Goal: Task Accomplishment & Management: Complete application form

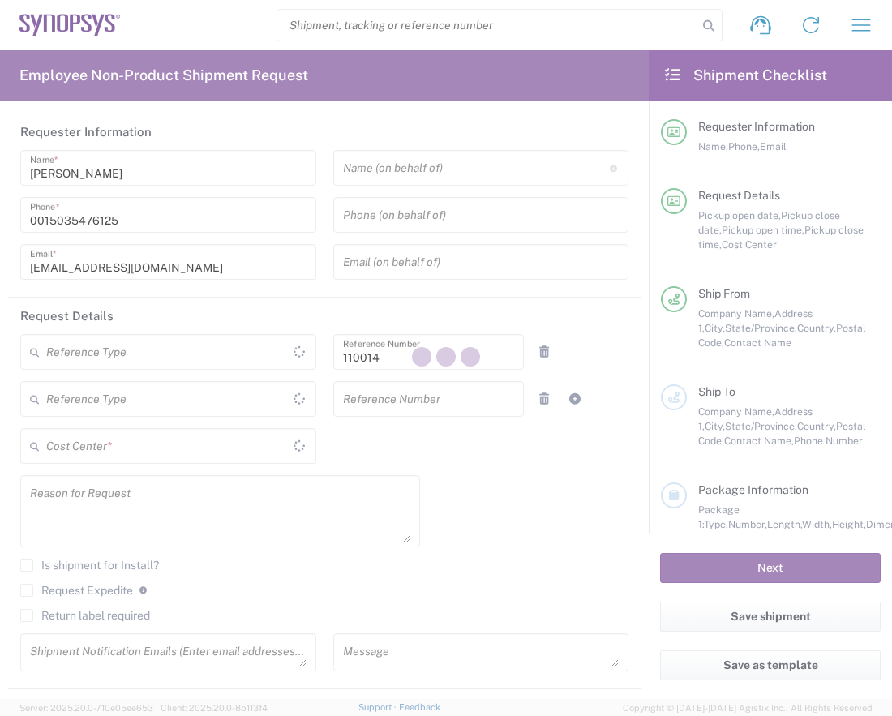
type input "Department"
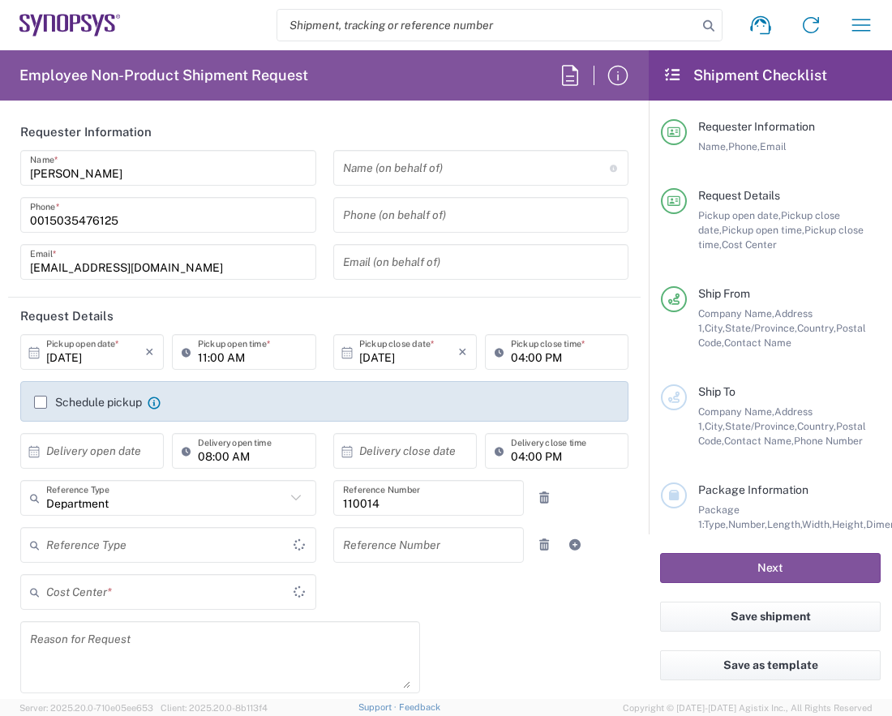
type input "US01, HR, Corporate 110014"
type input "[GEOGRAPHIC_DATA]"
type input "Delivered at Place"
type input "[US_STATE]"
type input "[GEOGRAPHIC_DATA]"
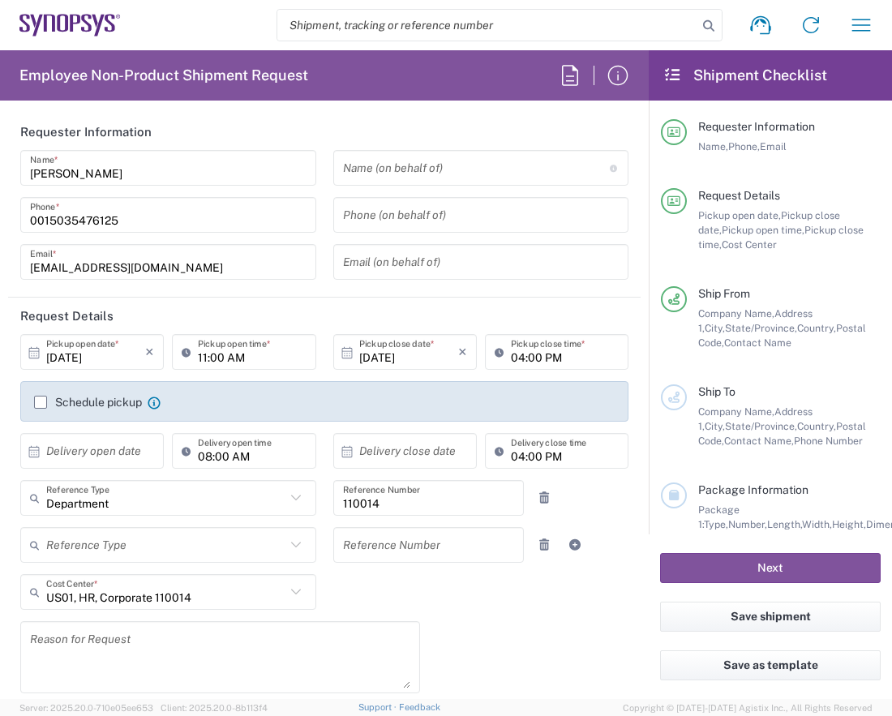
type input "Hillsboro US03"
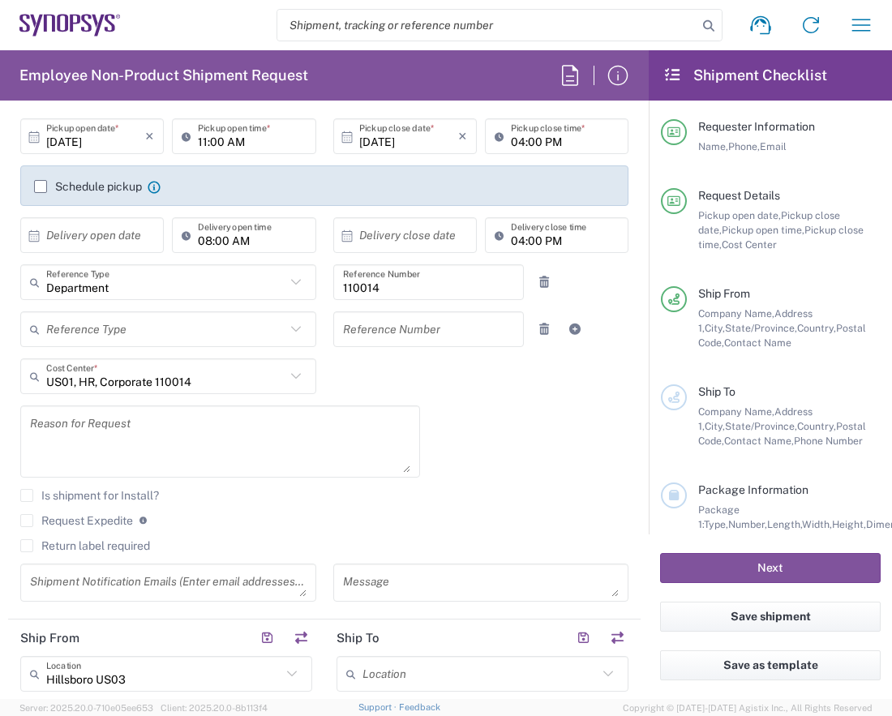
click at [81, 427] on textarea at bounding box center [220, 441] width 380 height 62
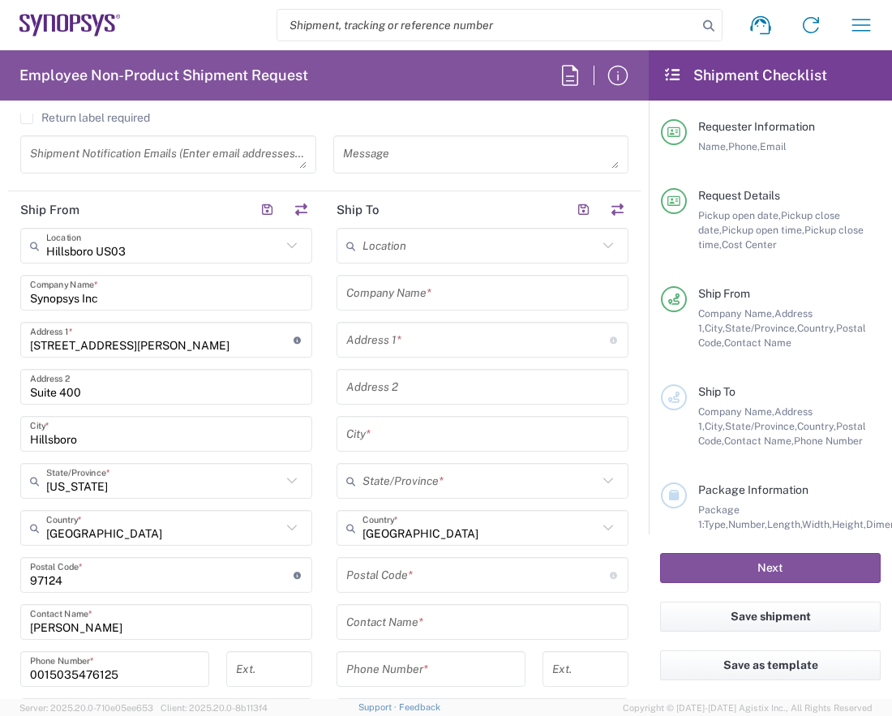
scroll to position [649, 0]
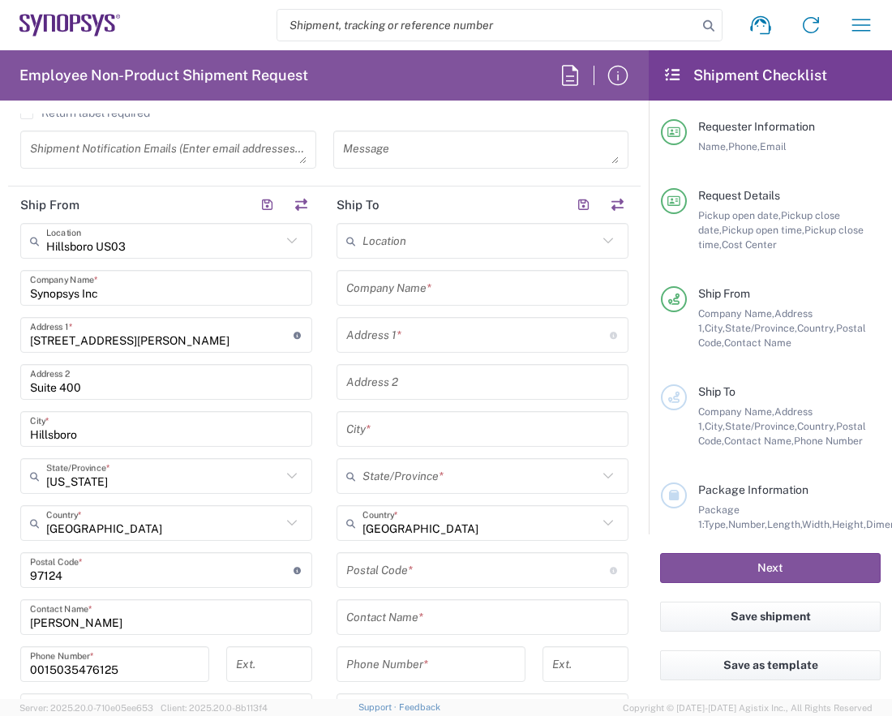
type textarea "mailing legal HR documents to corporate"
click at [412, 241] on input "text" at bounding box center [479, 241] width 235 height 28
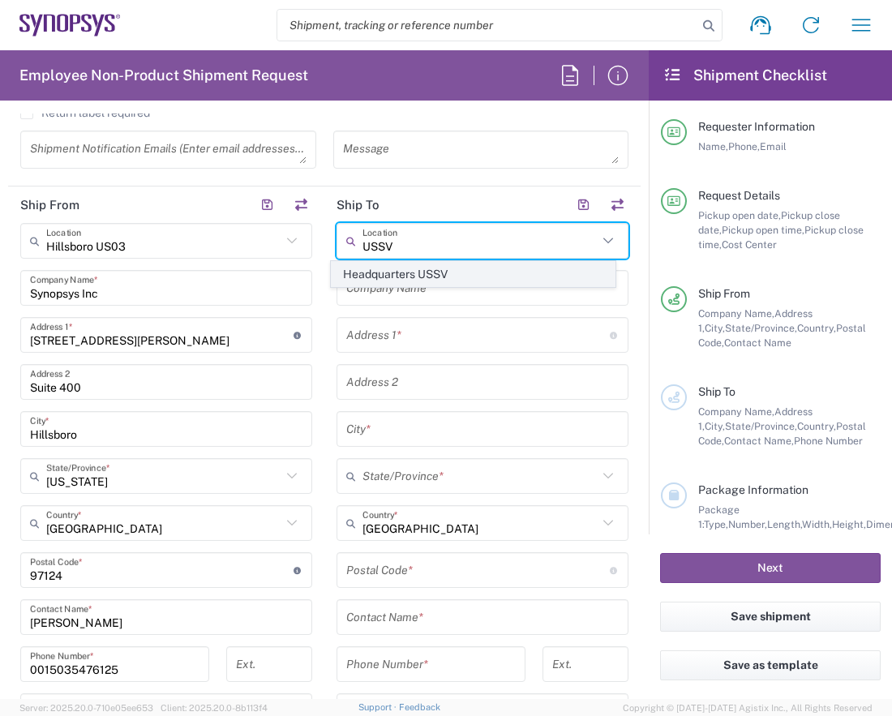
click at [417, 273] on span "Headquarters USSV" at bounding box center [473, 274] width 282 height 25
type input "Headquarters USSV"
type input "Synopsys Headquarters USSV"
type input "[STREET_ADDRESS]"
type input "Sunnyvale"
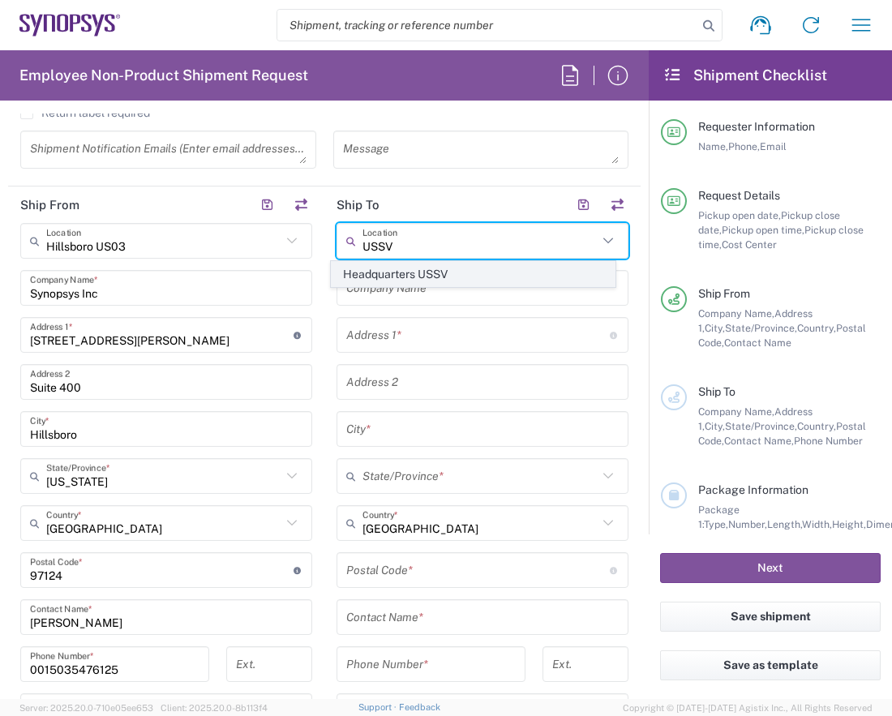
type input "[US_STATE]"
type input "94085"
type input "6505845000"
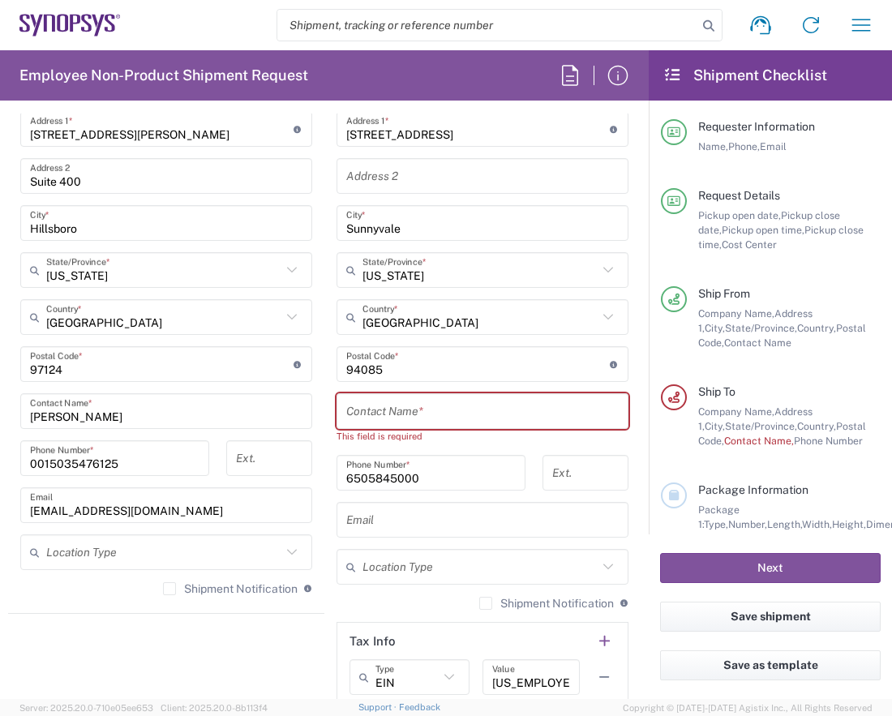
scroll to position [864, 0]
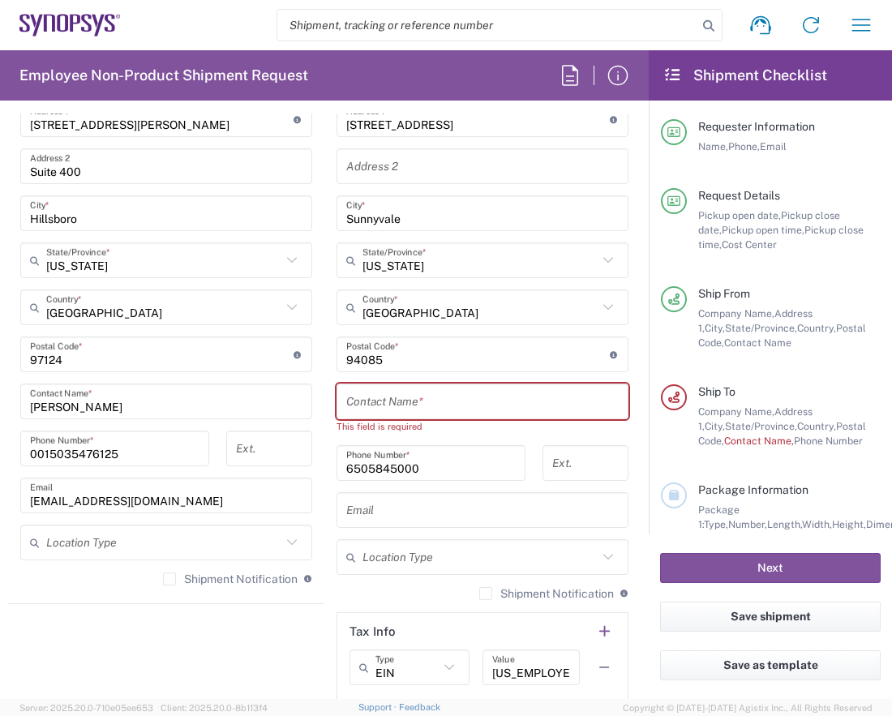
click at [419, 398] on input "text" at bounding box center [482, 402] width 272 height 28
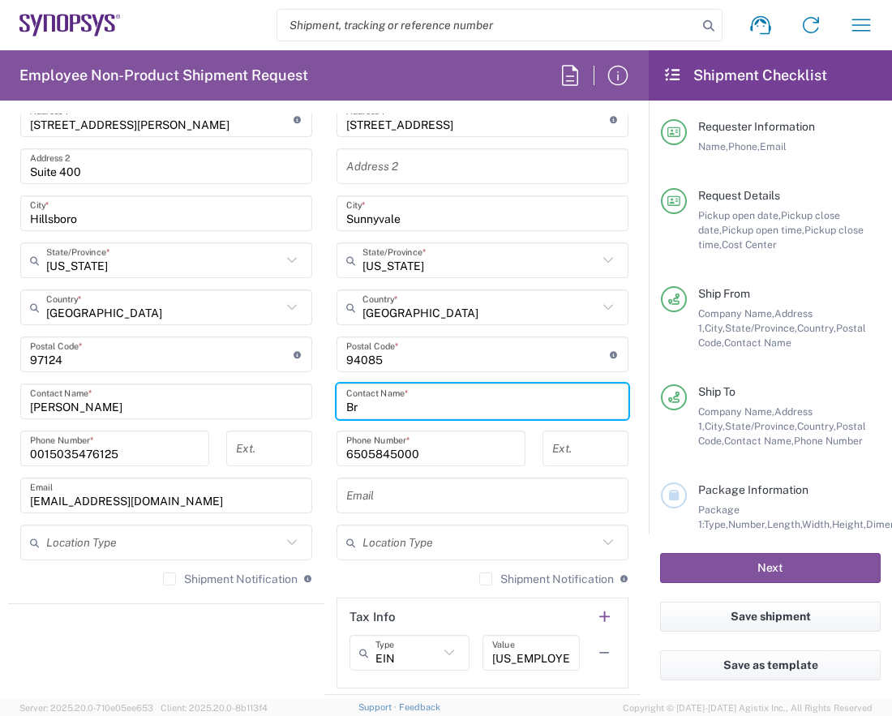
type input "B"
type input "[PERSON_NAME]"
click at [396, 489] on input "text" at bounding box center [482, 496] width 272 height 28
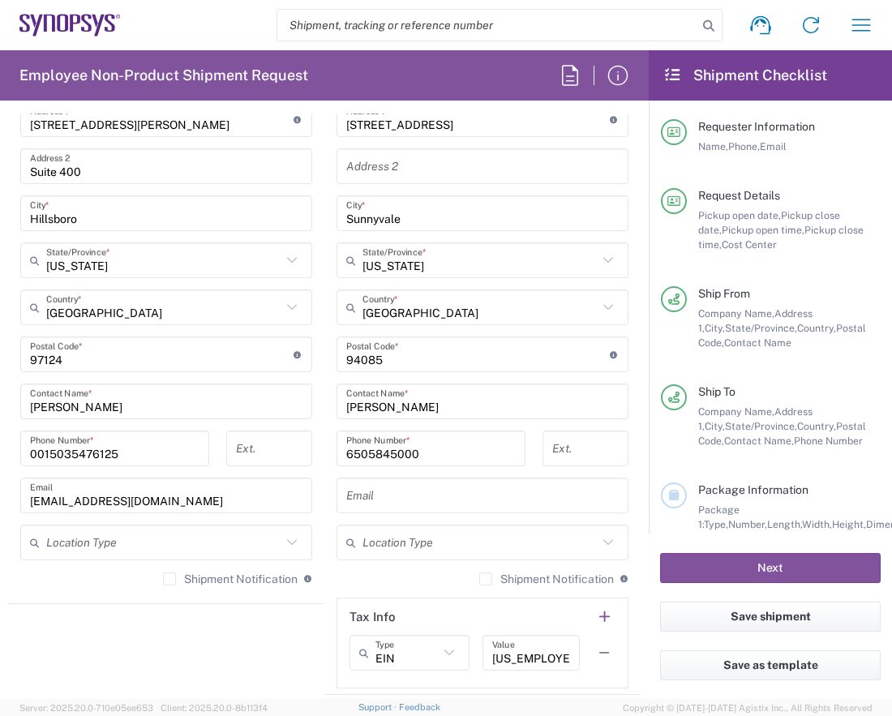
click at [401, 493] on input "text" at bounding box center [482, 496] width 272 height 28
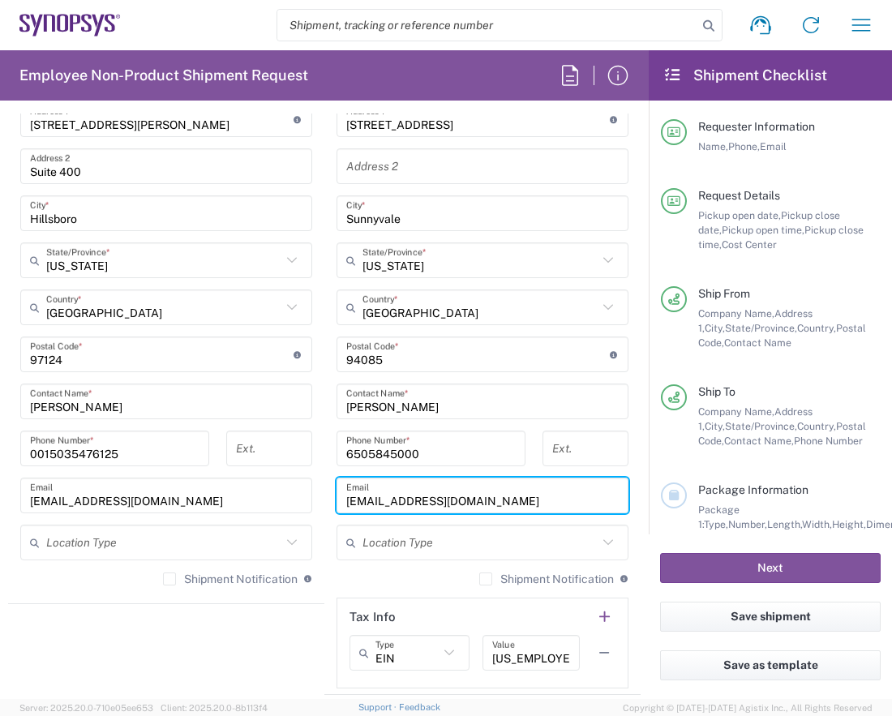
type input "[EMAIL_ADDRESS][DOMAIN_NAME]"
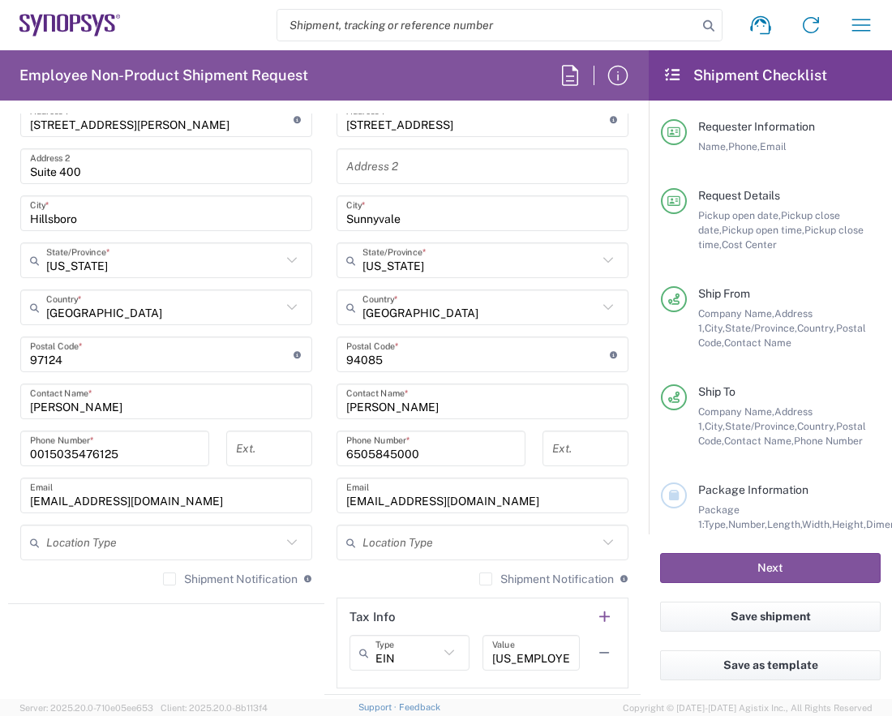
click at [284, 539] on icon at bounding box center [291, 542] width 21 height 21
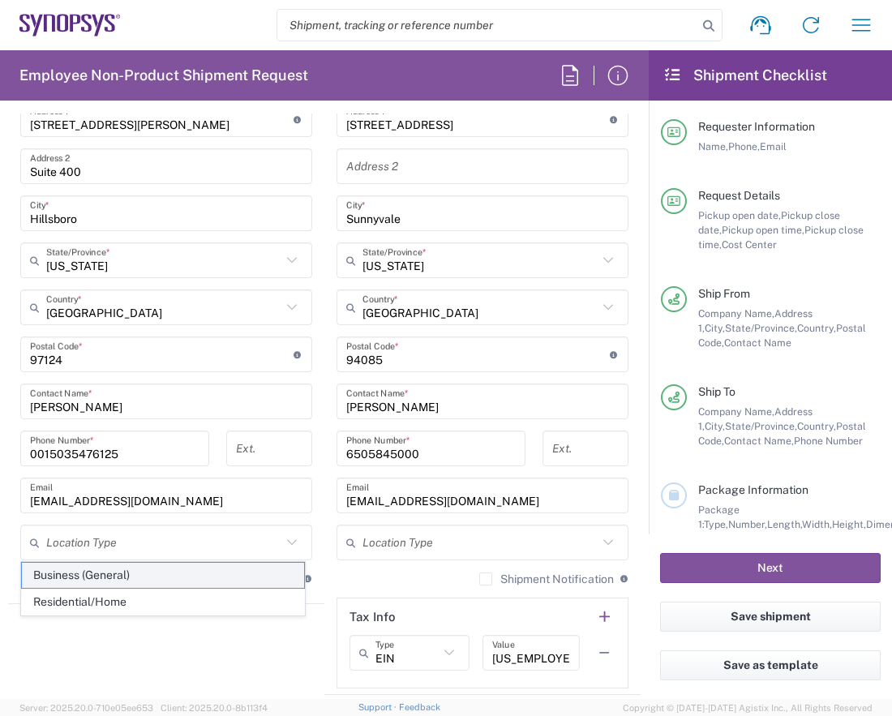
click at [216, 576] on span "Business (General)" at bounding box center [163, 575] width 282 height 25
type input "Business (General)"
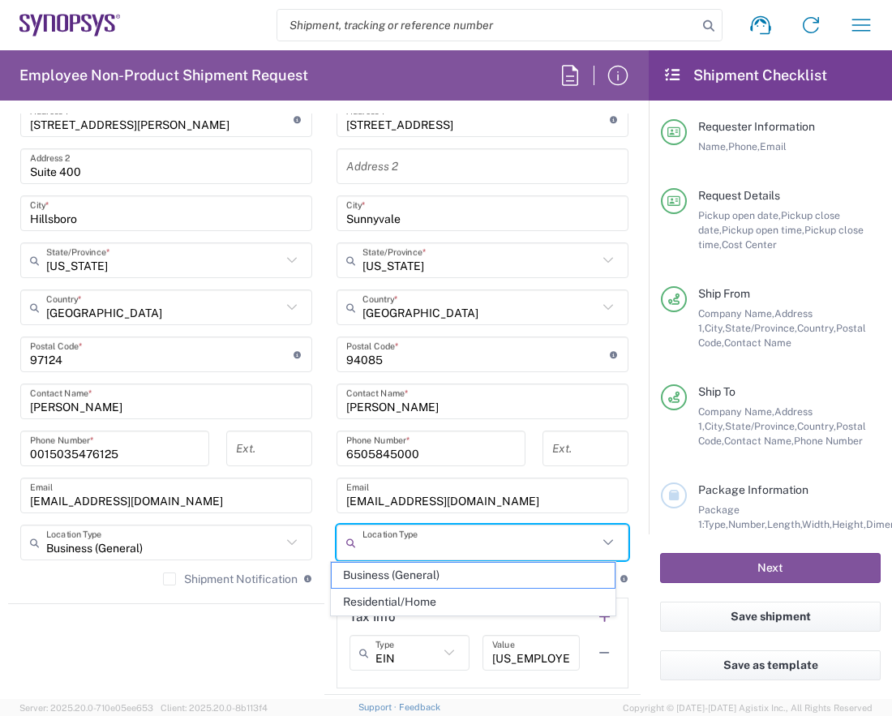
click at [422, 533] on input "text" at bounding box center [479, 543] width 235 height 28
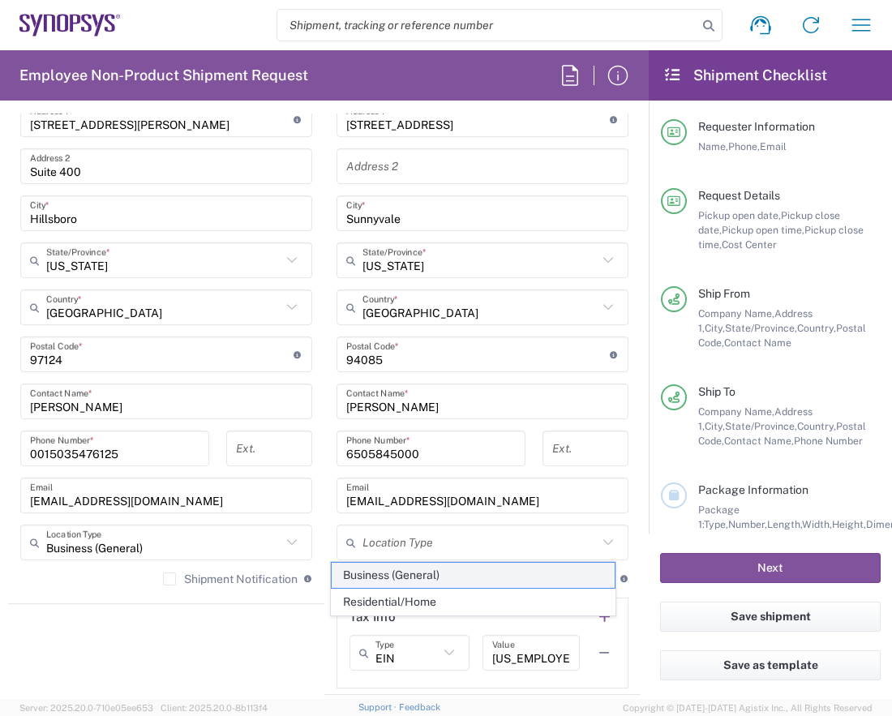
click at [410, 574] on span "Business (General)" at bounding box center [473, 575] width 282 height 25
type input "Business (General)"
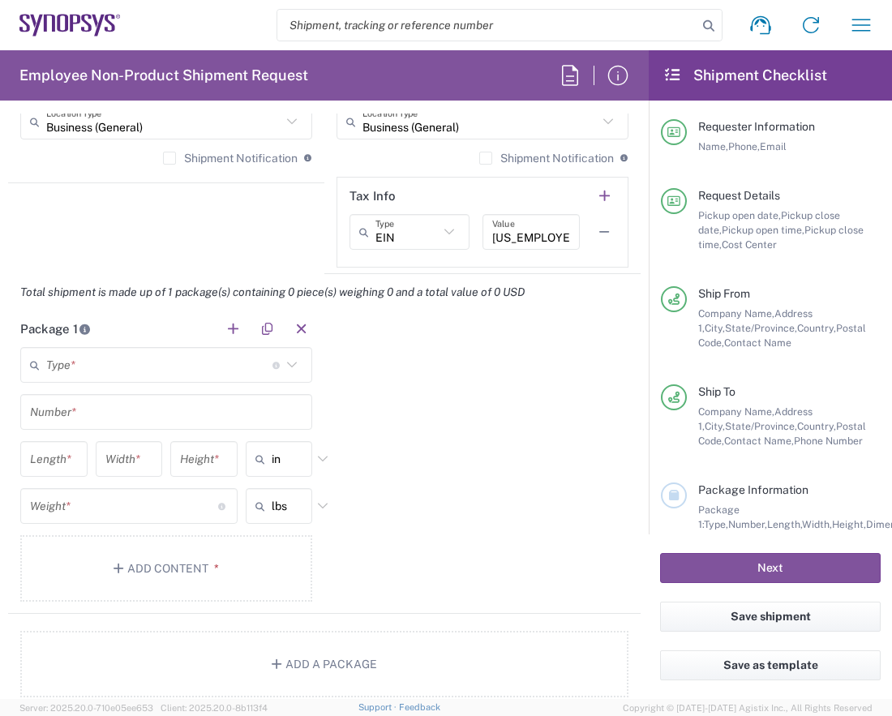
scroll to position [1297, 0]
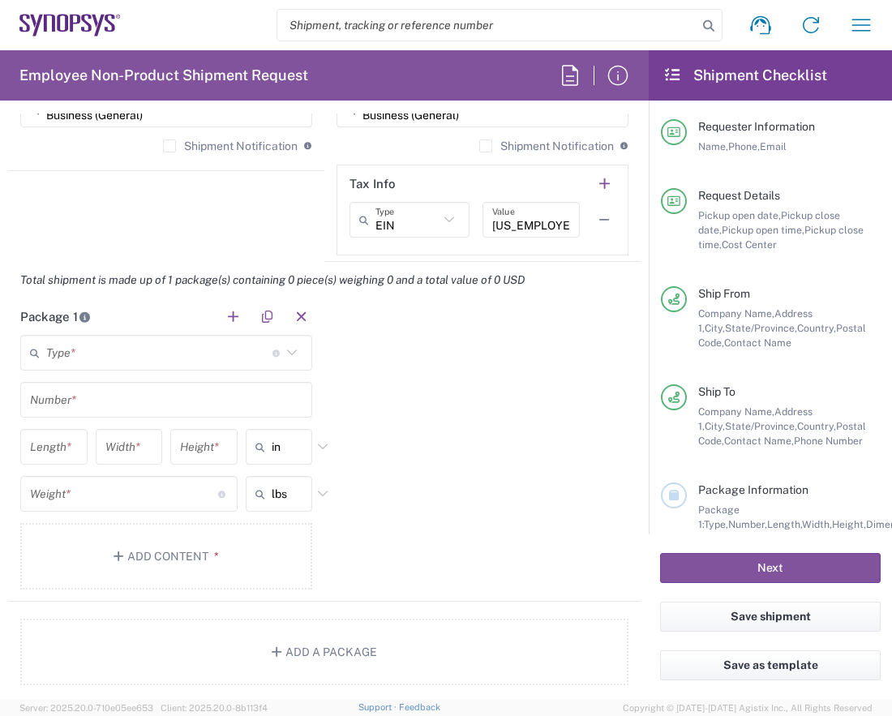
click at [282, 353] on icon at bounding box center [291, 352] width 21 height 21
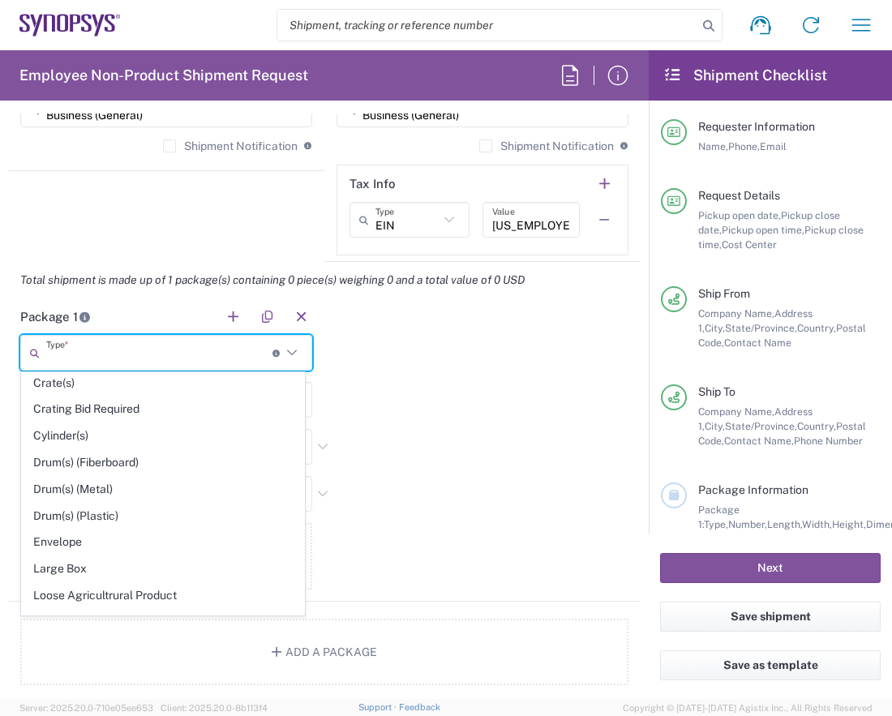
scroll to position [538, 0]
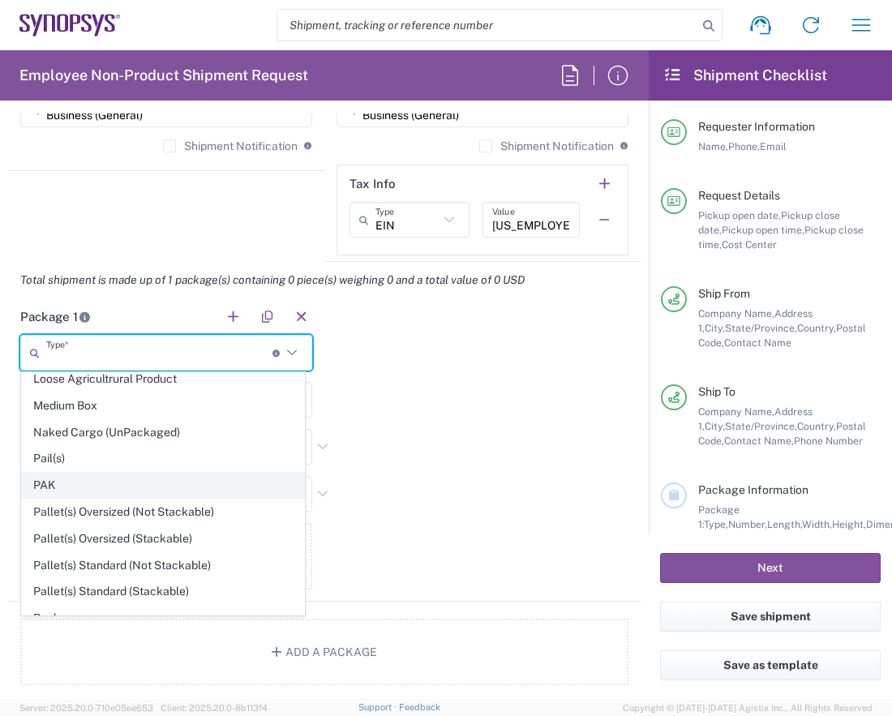
click at [199, 473] on span "PAK" at bounding box center [163, 485] width 282 height 25
type input "PAK"
type input "10.25"
type input "12.75"
type input "1"
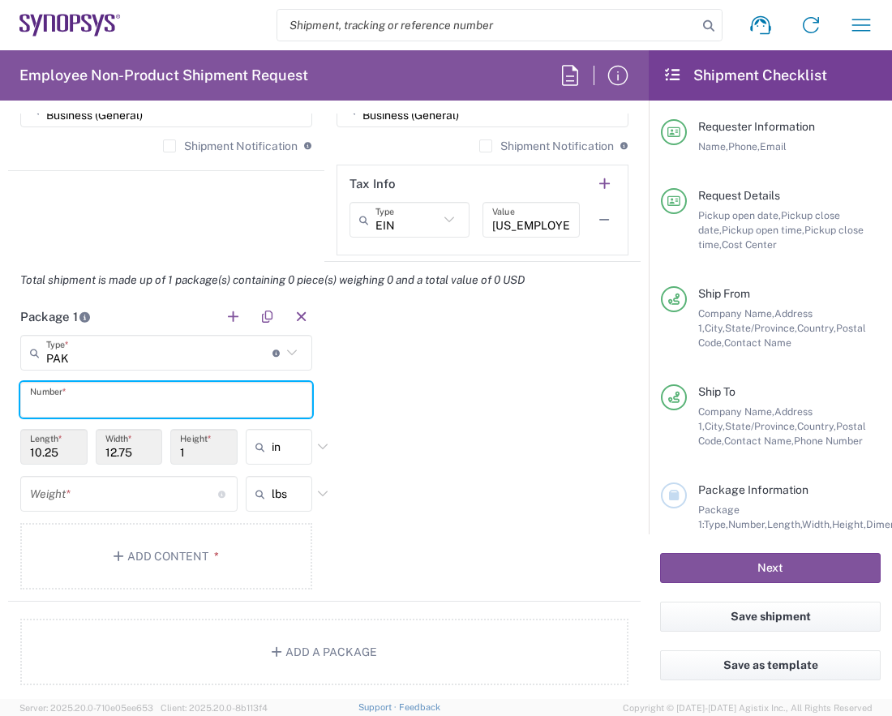
click at [120, 403] on input "text" at bounding box center [166, 400] width 272 height 28
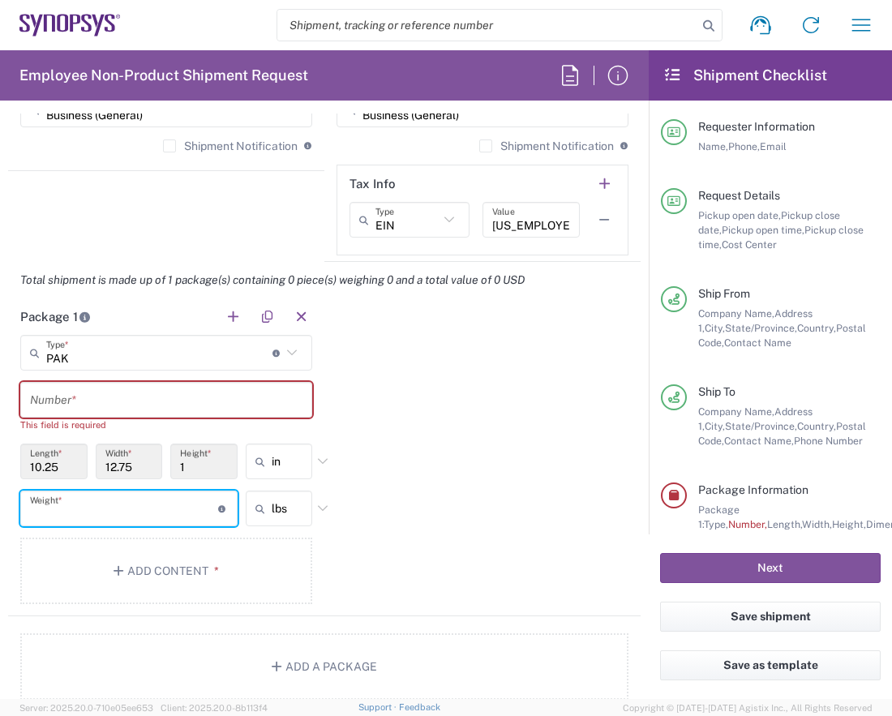
click at [129, 491] on div "Weight * Total weight of package(s) in pounds or kilograms" at bounding box center [128, 509] width 217 height 36
type input "25"
click at [117, 408] on input "text" at bounding box center [166, 400] width 272 height 28
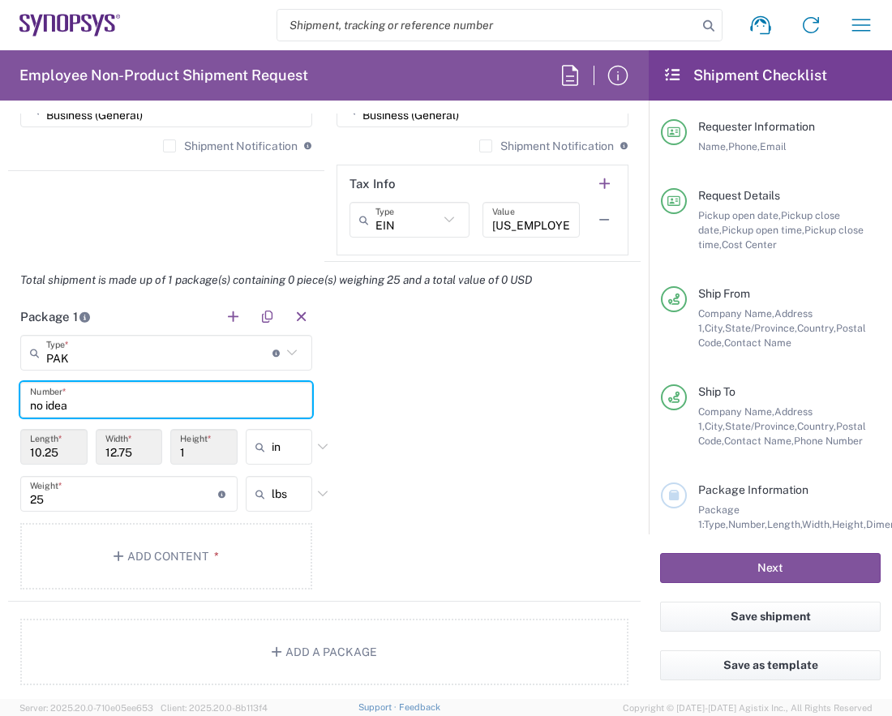
type input "no idea"
click at [384, 502] on div "Package 1 PAK Type * Material used to package goods Bale(s) Basket(s) Bolt(s) B…" at bounding box center [324, 449] width 632 height 303
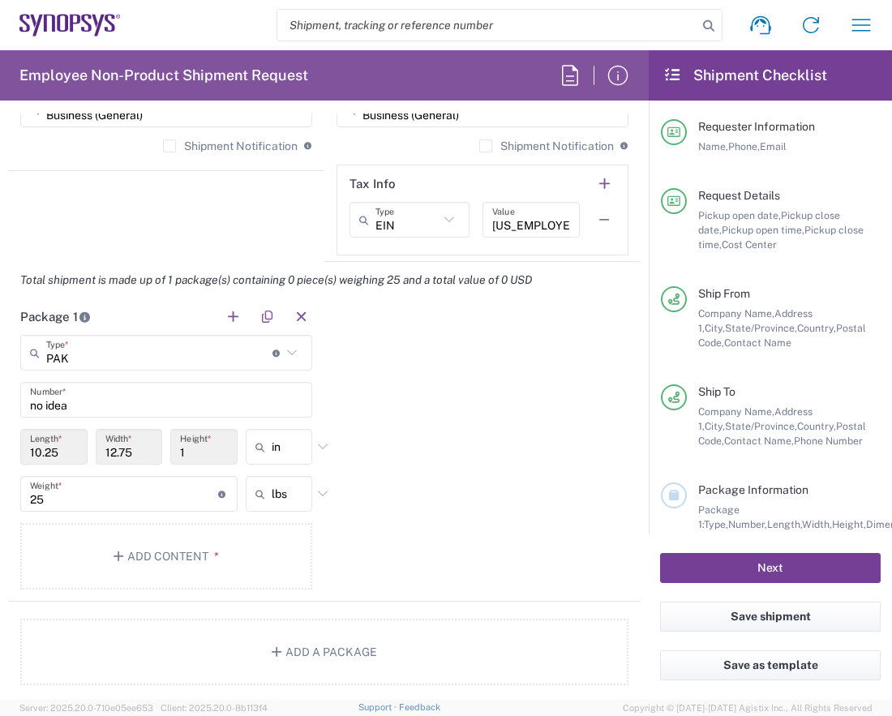
click at [758, 563] on button "Next" at bounding box center [770, 568] width 221 height 30
click at [771, 568] on button "Next" at bounding box center [770, 568] width 221 height 30
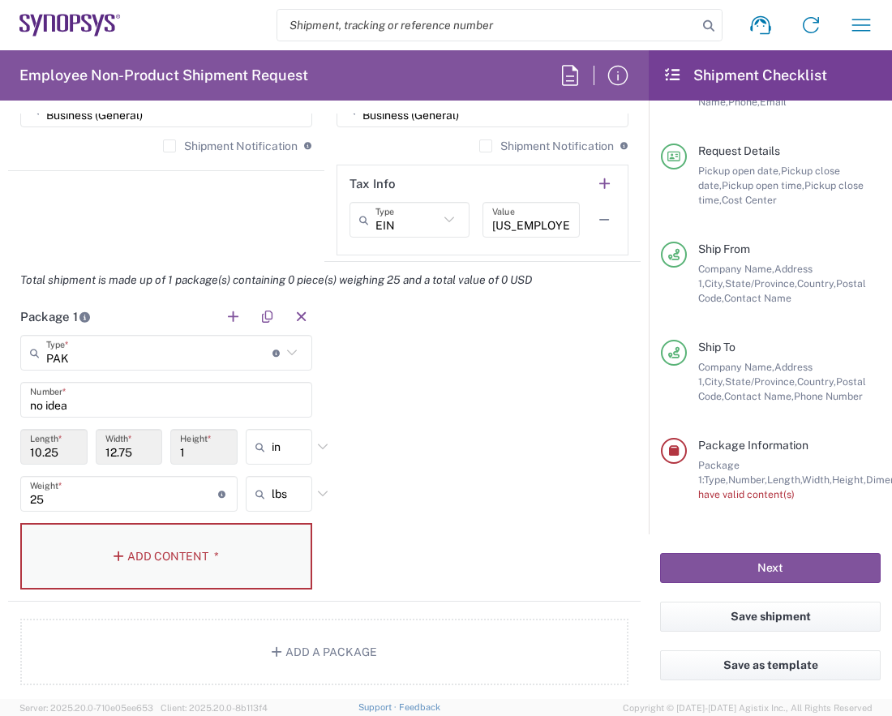
click at [171, 547] on button "Add Content *" at bounding box center [166, 556] width 292 height 66
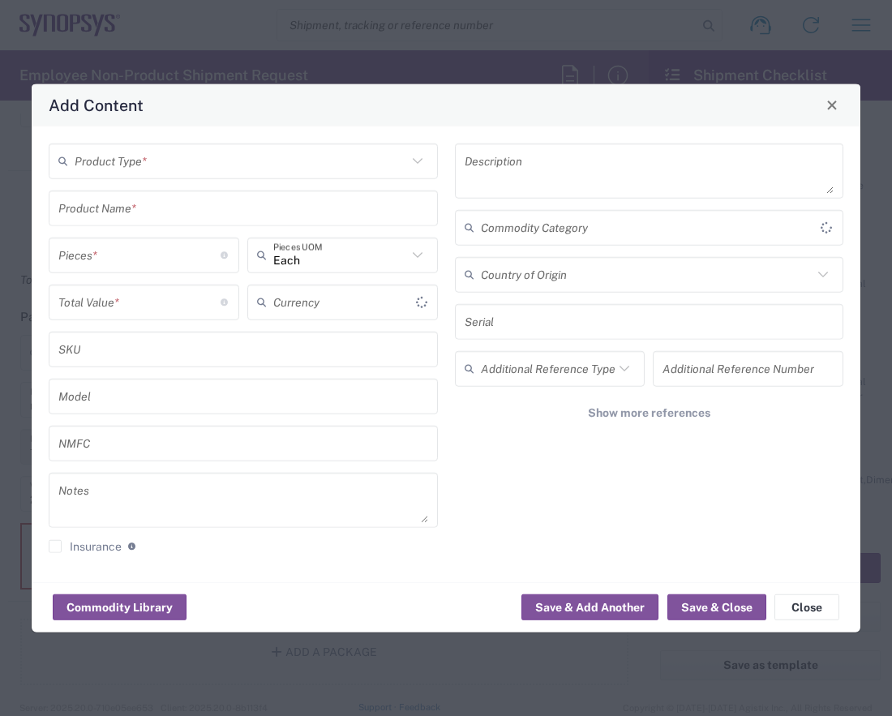
type input "US Dollar"
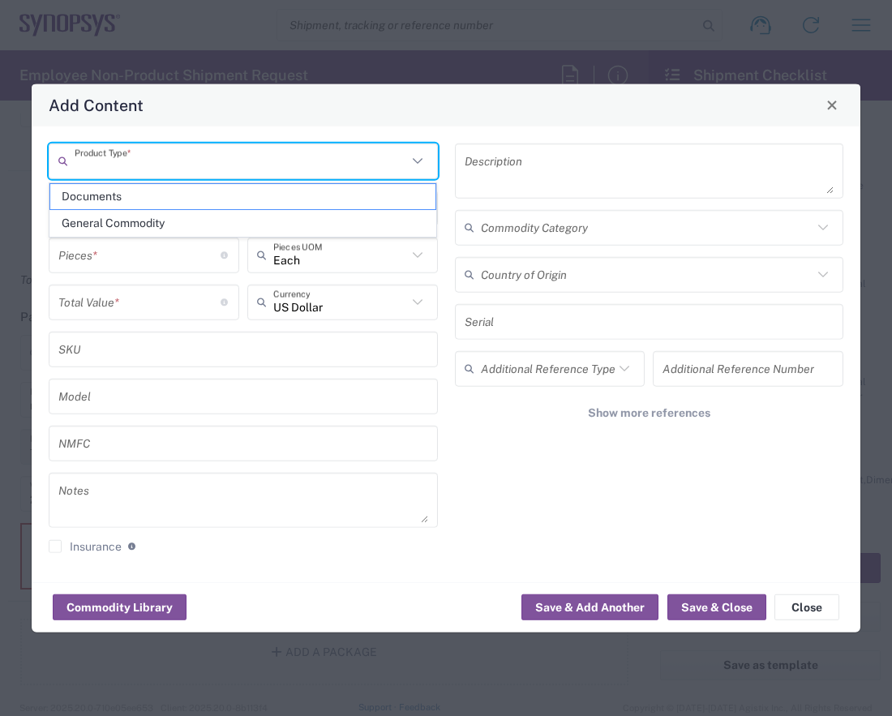
click at [172, 165] on input "text" at bounding box center [241, 161] width 332 height 28
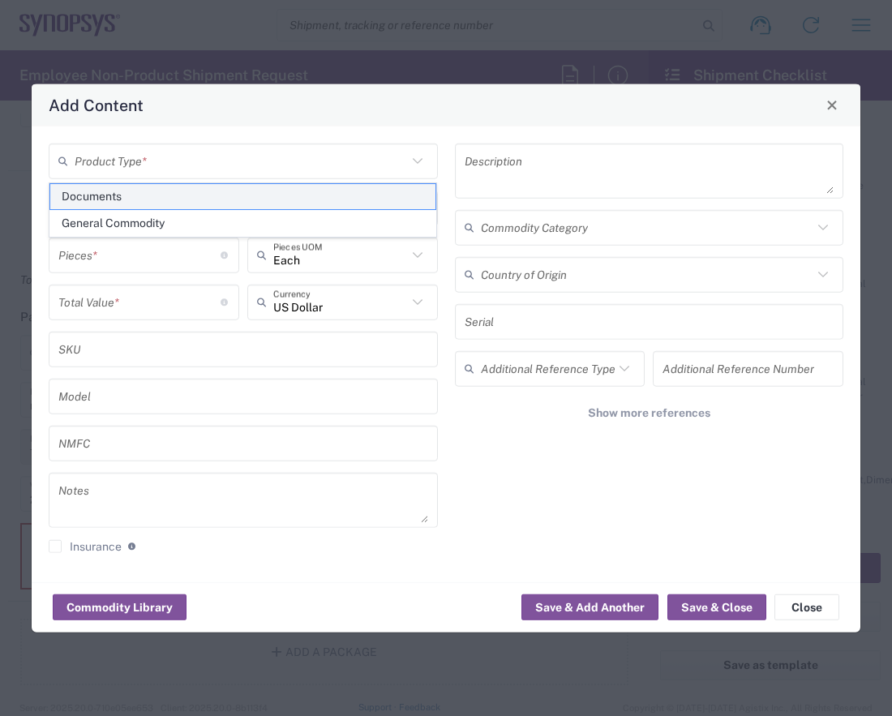
click at [126, 196] on span "Documents" at bounding box center [243, 196] width 386 height 25
type input "Documents"
type input "1"
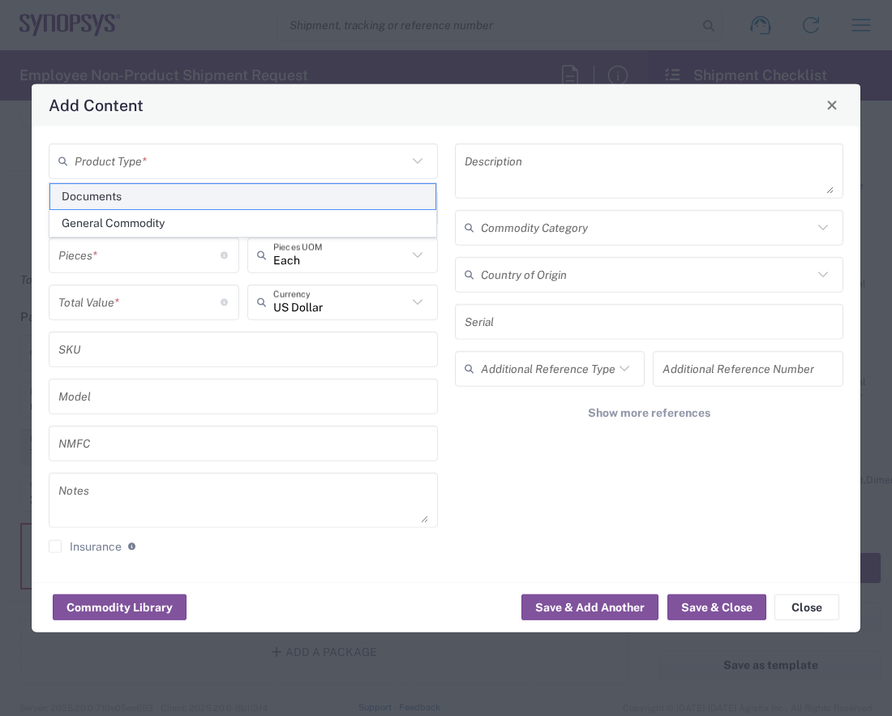
type textarea "Documents"
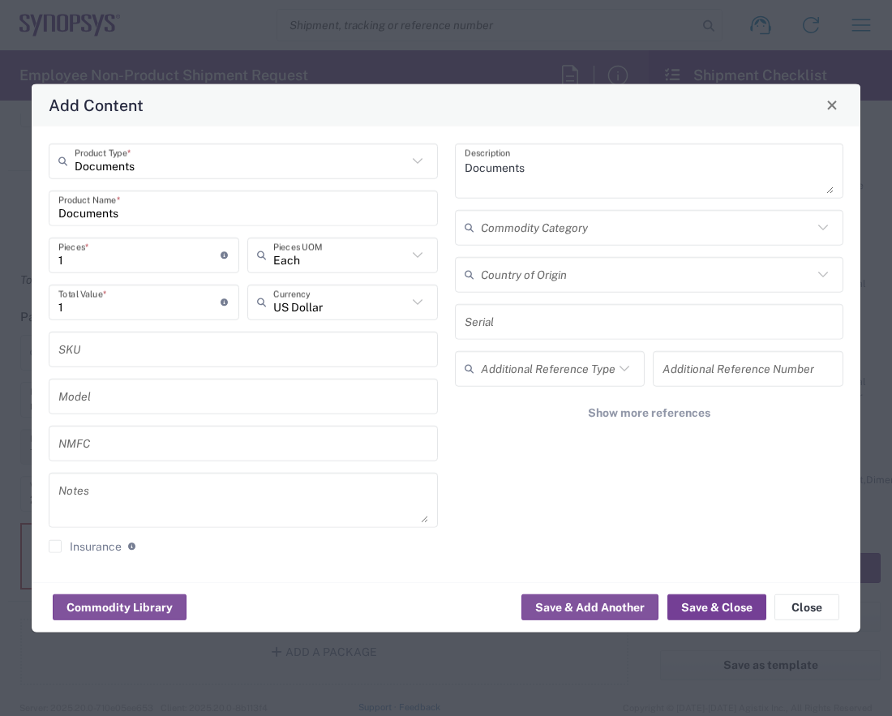
click at [719, 596] on button "Save & Close" at bounding box center [716, 607] width 99 height 26
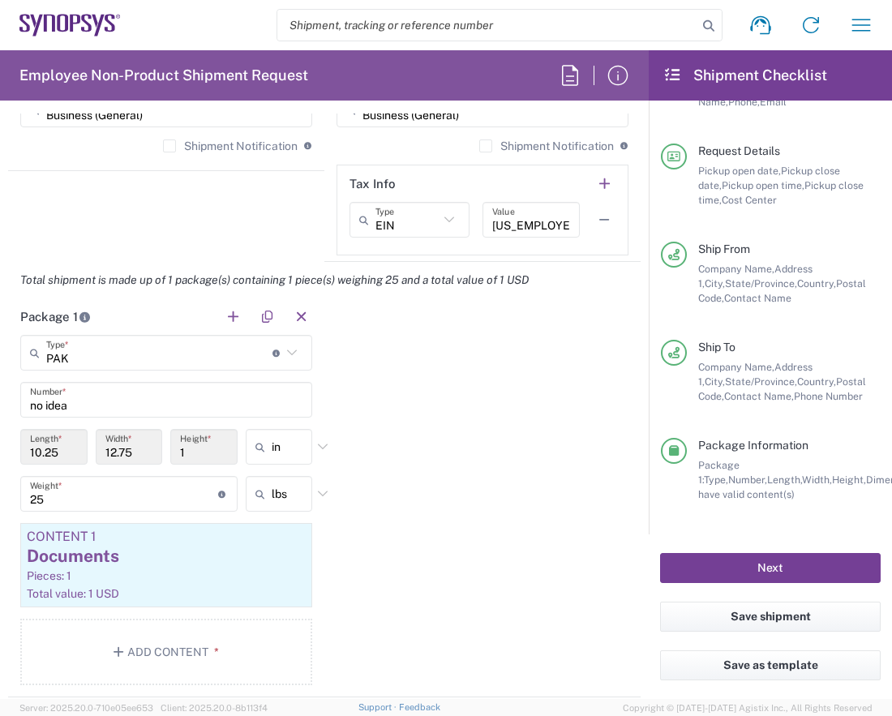
click at [770, 570] on button "Next" at bounding box center [770, 568] width 221 height 30
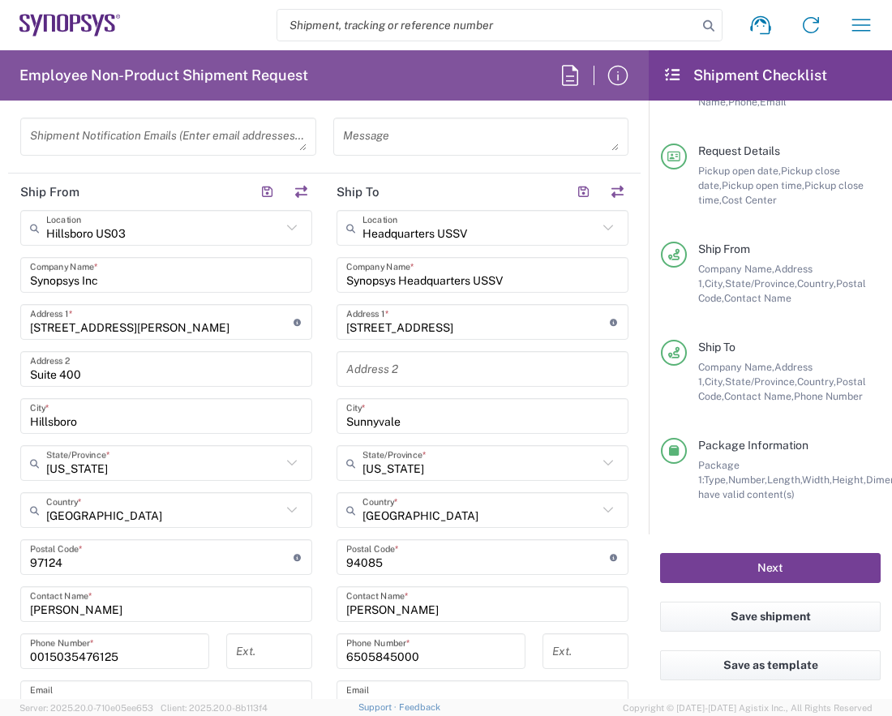
scroll to position [649, 0]
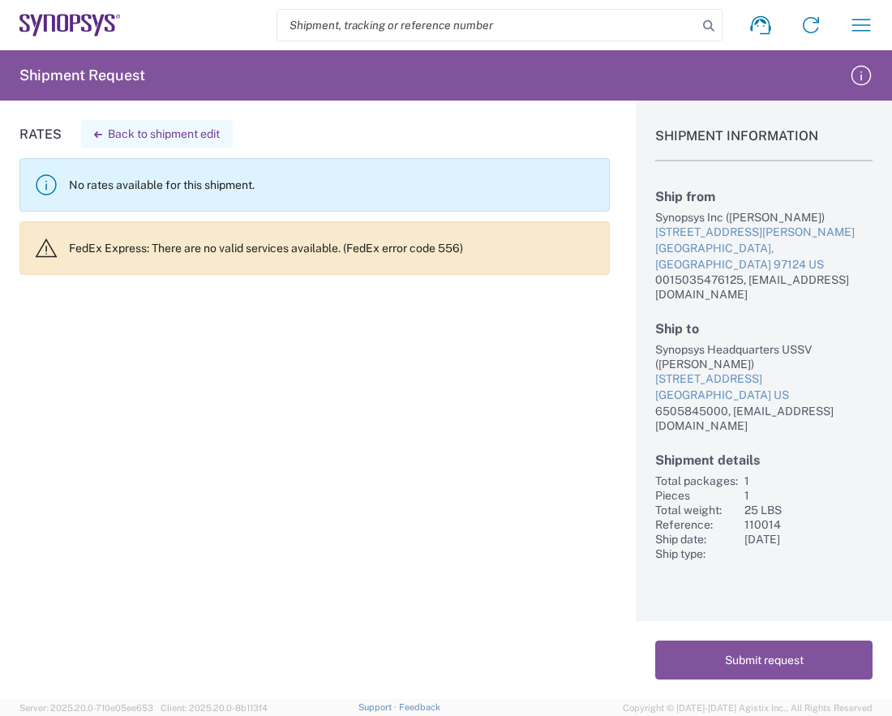
click at [140, 132] on button "Back to shipment edit" at bounding box center [157, 134] width 152 height 28
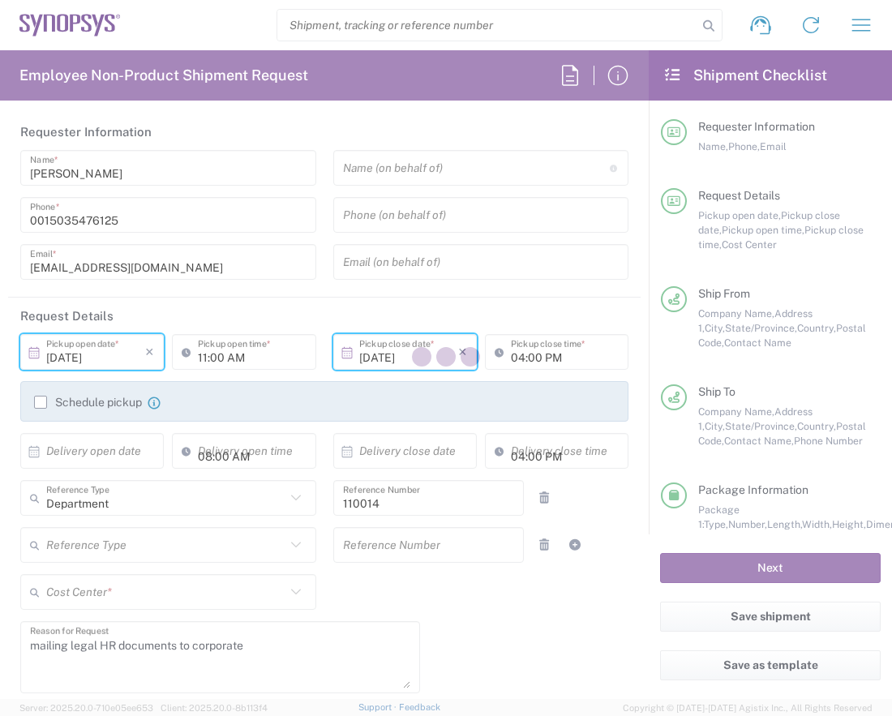
type input "[US_STATE]"
type input "PAK"
type input "US01, HR, Corporate 110014"
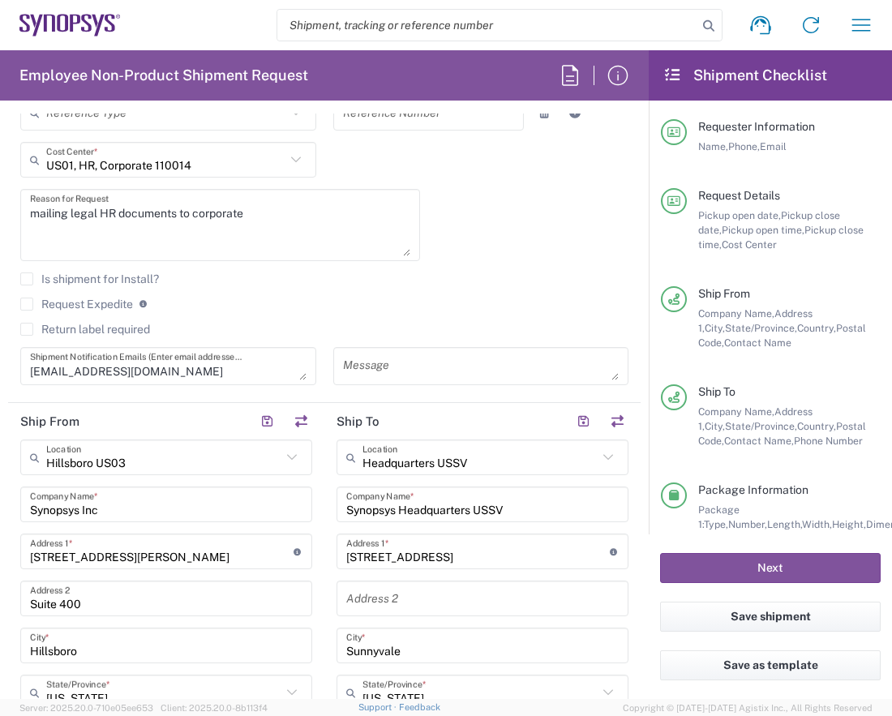
scroll to position [216, 0]
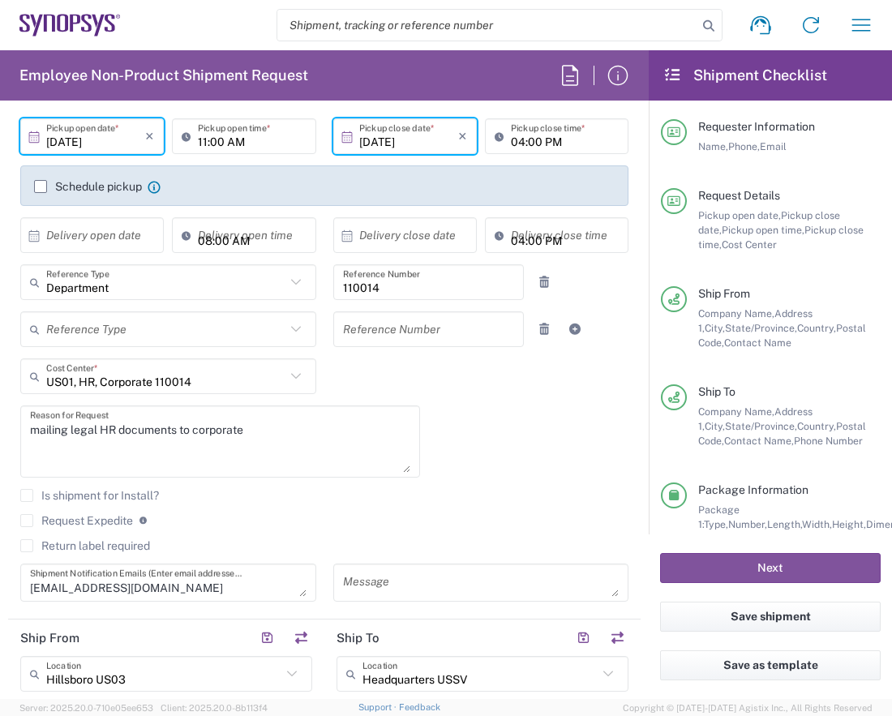
click at [42, 186] on label "Schedule pickup" at bounding box center [88, 186] width 108 height 13
click at [41, 186] on input "Schedule pickup" at bounding box center [41, 186] width 0 height 0
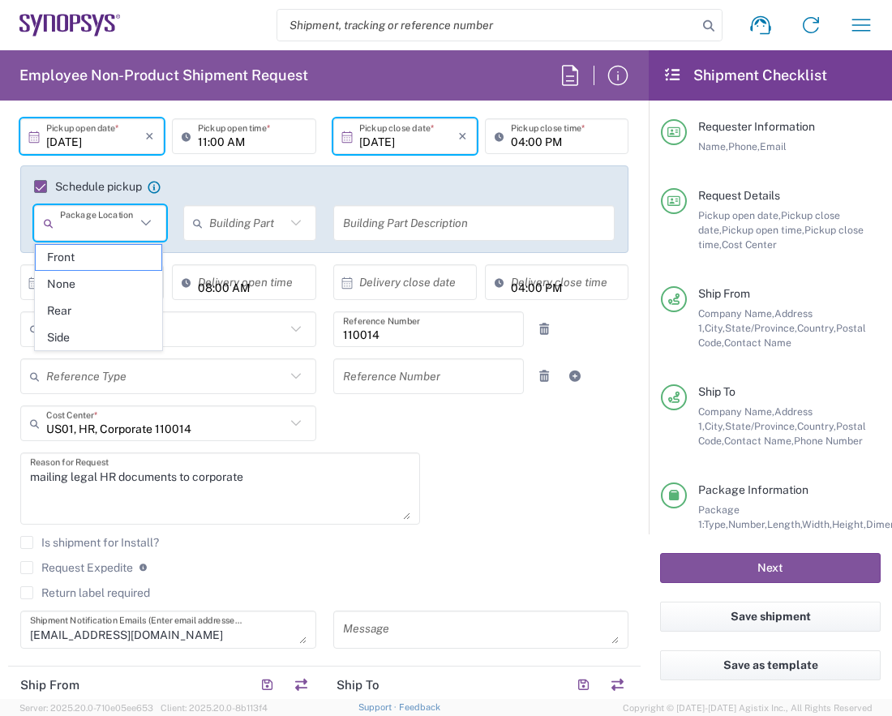
click at [106, 229] on input "text" at bounding box center [97, 223] width 75 height 28
click at [84, 264] on span "Front" at bounding box center [99, 257] width 126 height 25
type input "Front"
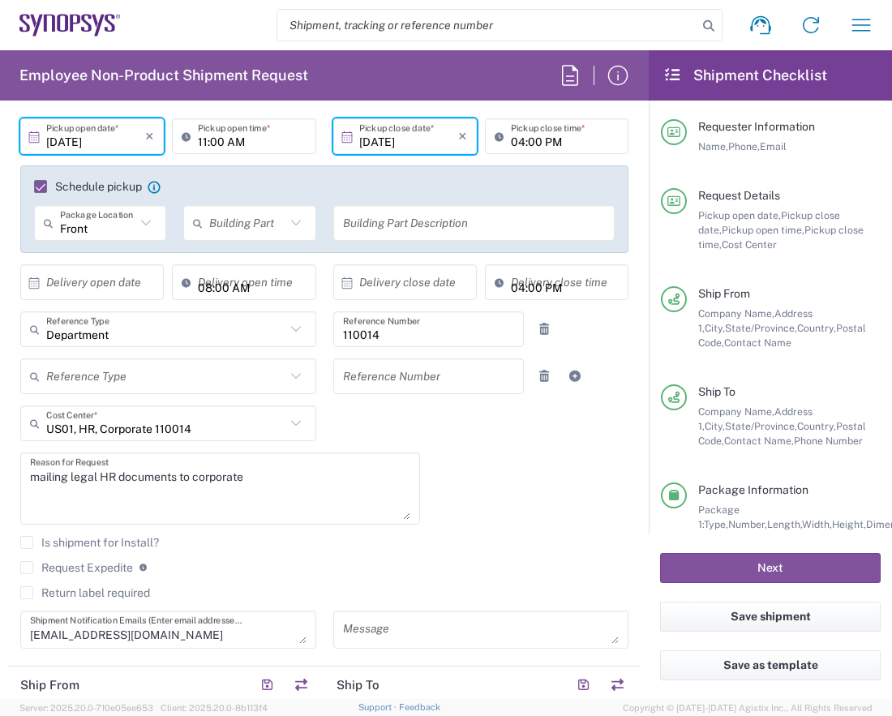
click at [228, 225] on input "text" at bounding box center [246, 223] width 75 height 28
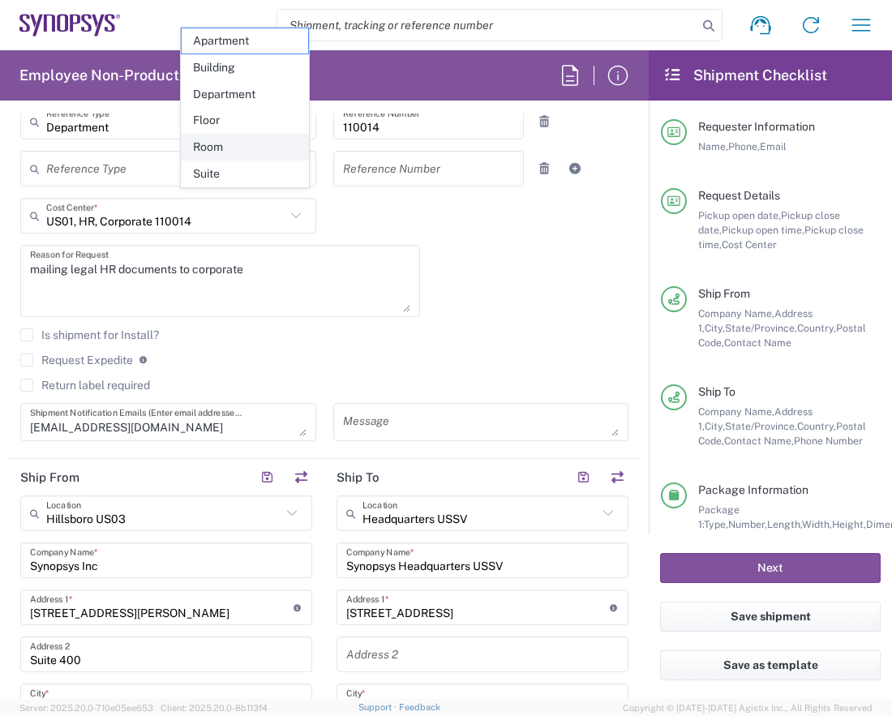
scroll to position [432, 0]
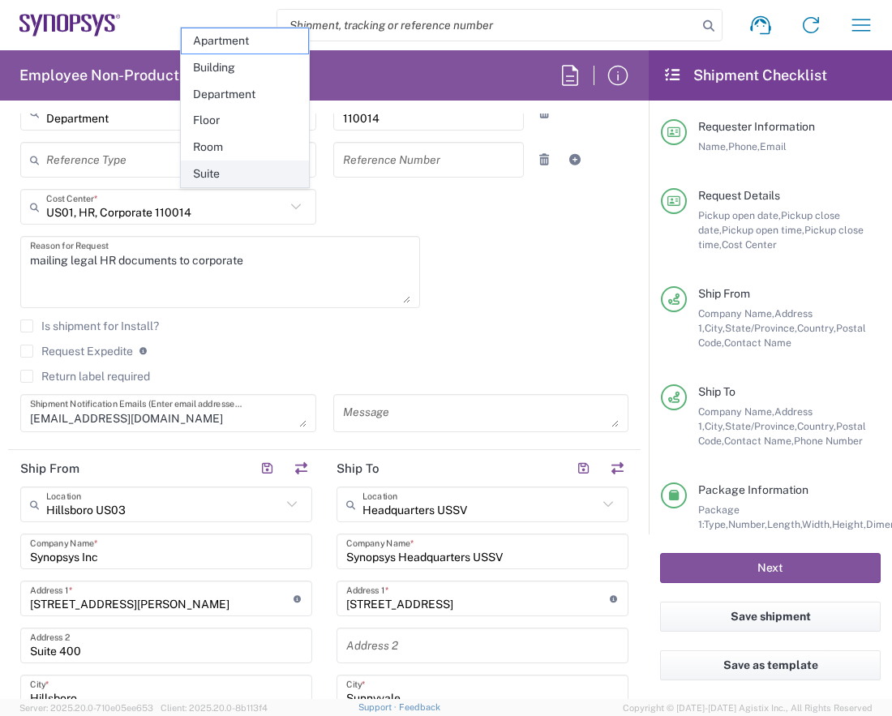
click at [206, 169] on span "Suite" at bounding box center [245, 173] width 126 height 25
type input "Suite"
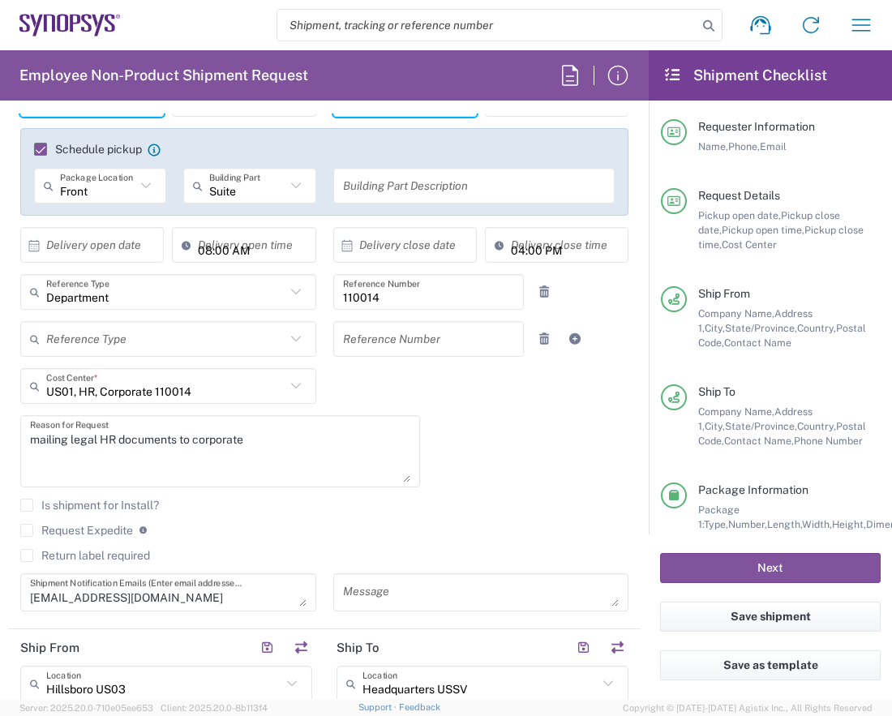
scroll to position [216, 0]
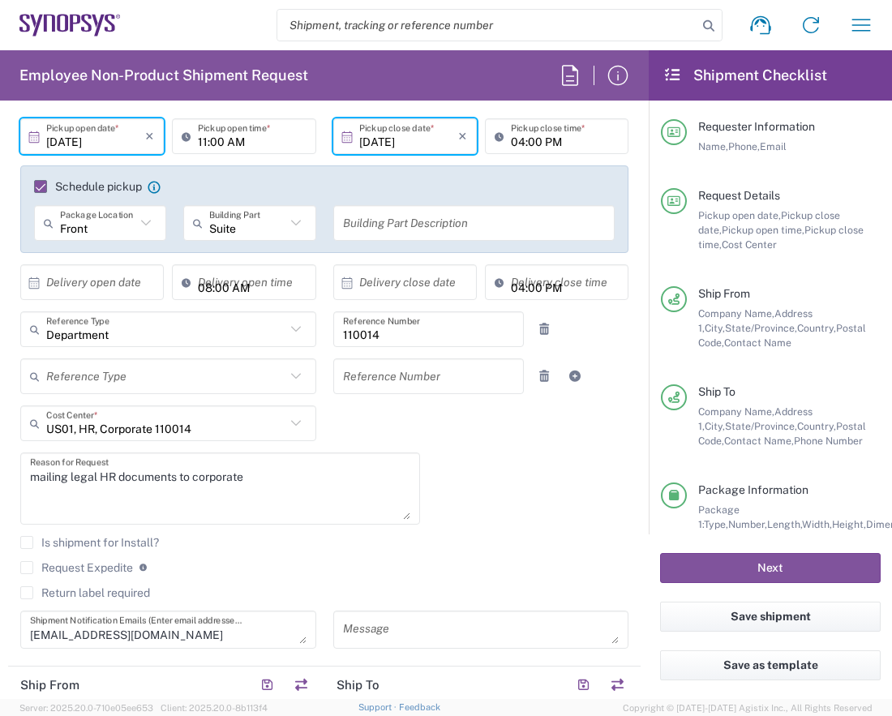
click at [367, 221] on input "text" at bounding box center [474, 223] width 263 height 28
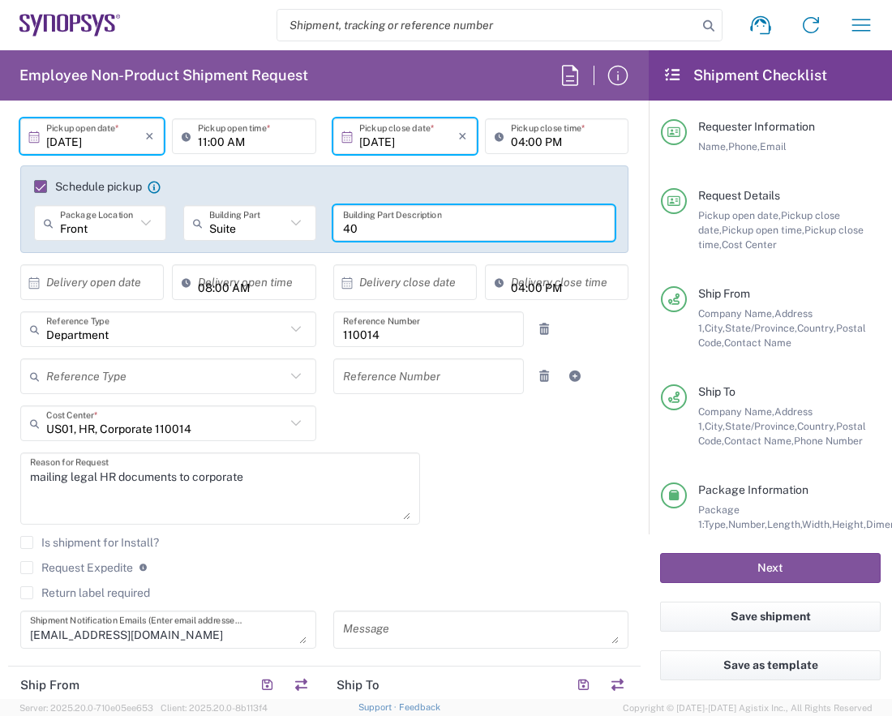
type input "4"
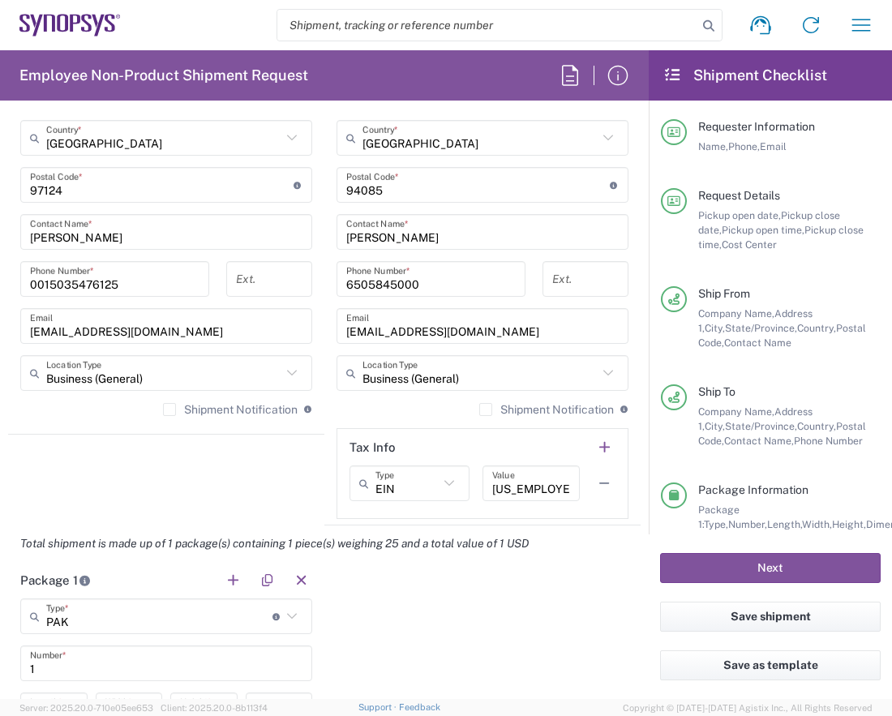
scroll to position [1297, 0]
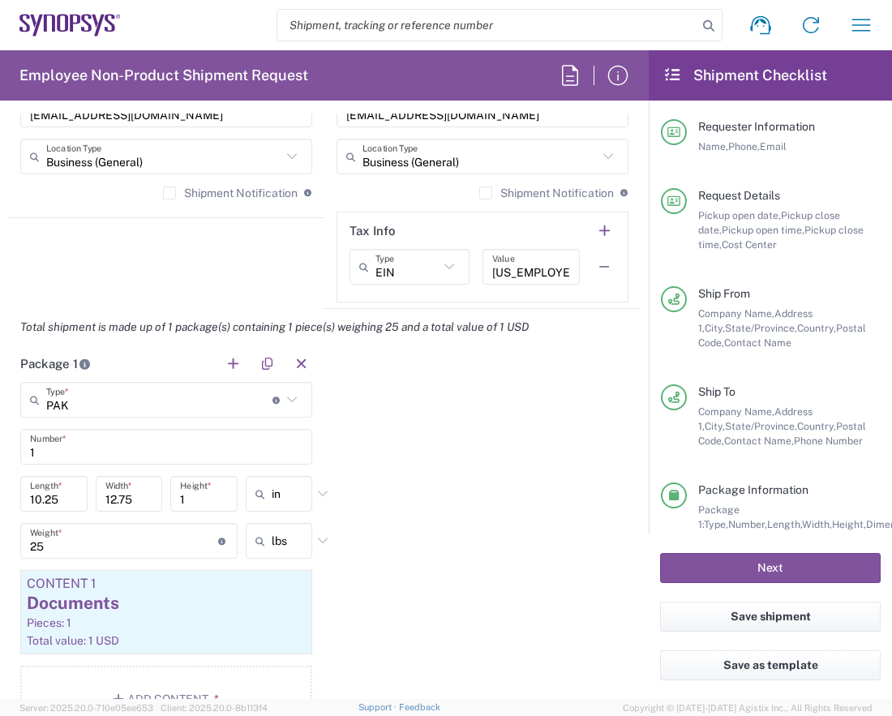
type input "Suite 400 - receptionist"
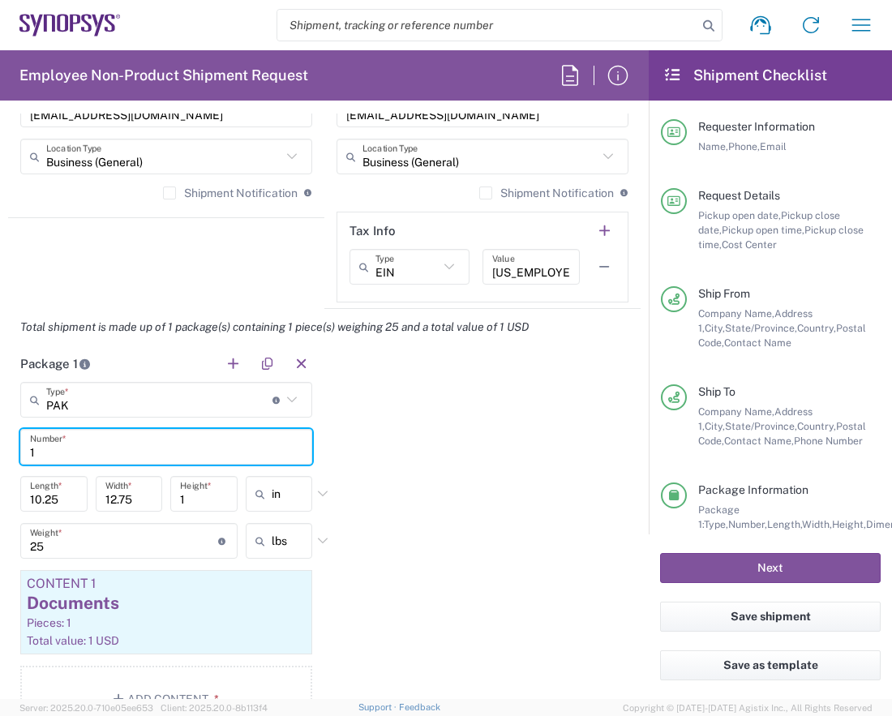
click at [45, 448] on input "1" at bounding box center [166, 447] width 272 height 28
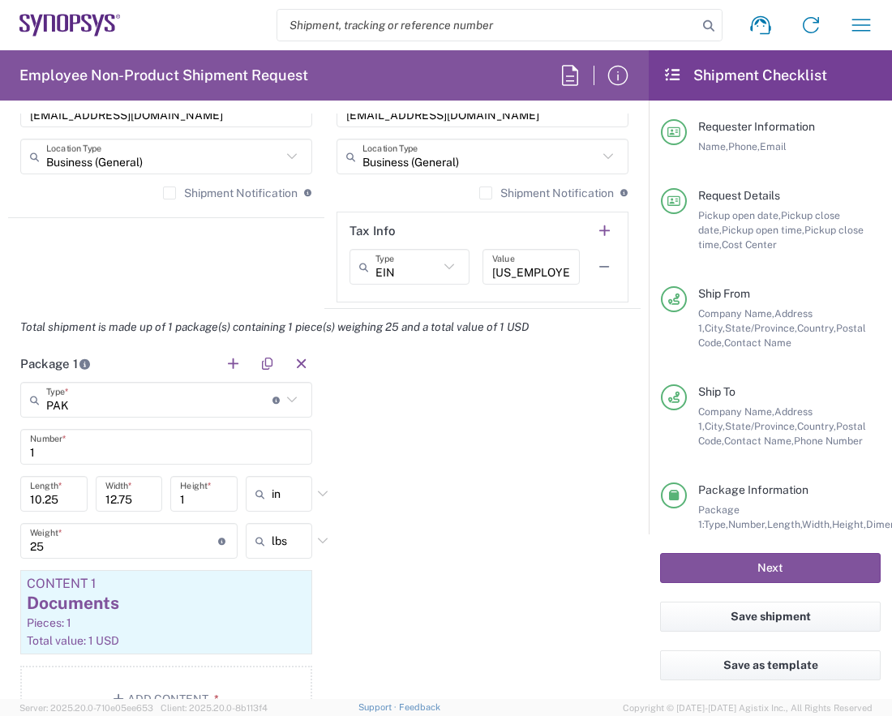
click at [438, 525] on div "Package 1 PAK Type * Material used to package goods [PERSON_NAME](s) Basket(s) …" at bounding box center [324, 544] width 632 height 399
click at [756, 568] on button "Next" at bounding box center [770, 568] width 221 height 30
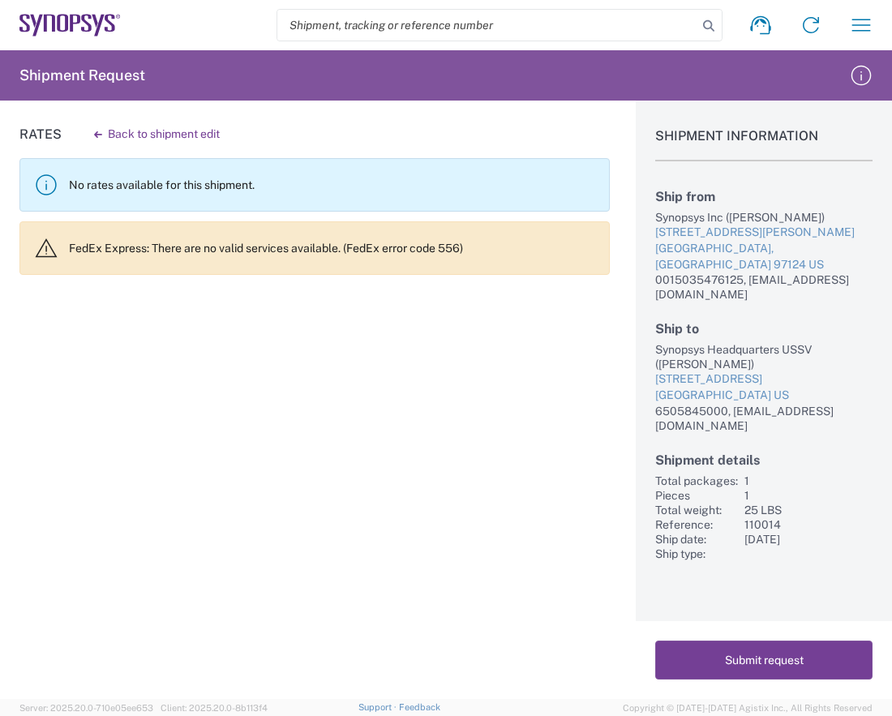
click at [767, 651] on button "Submit request" at bounding box center [763, 659] width 217 height 39
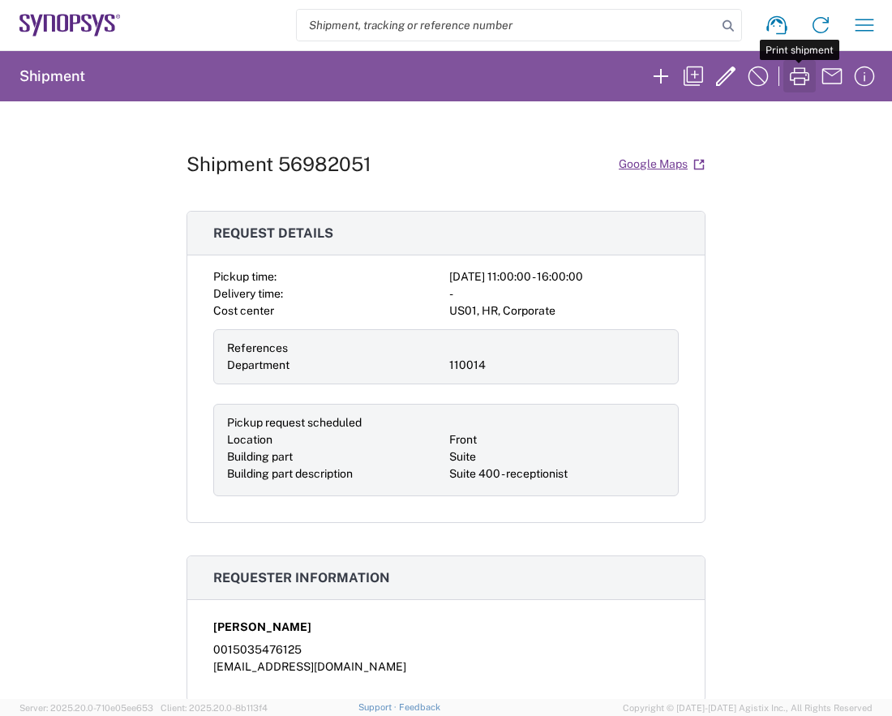
click at [795, 80] on icon "button" at bounding box center [799, 76] width 26 height 26
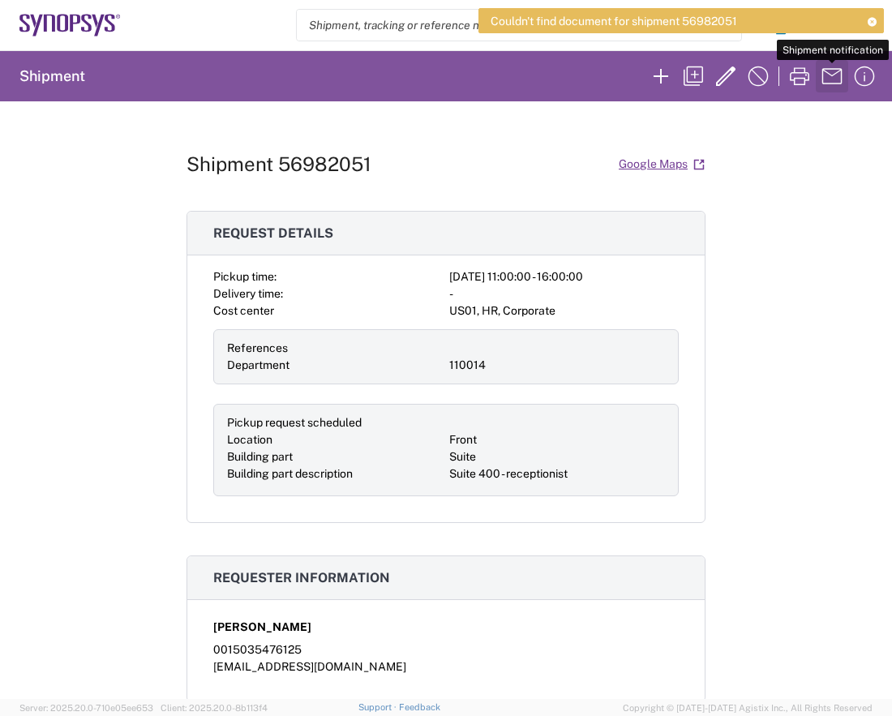
click at [831, 79] on icon "button" at bounding box center [832, 76] width 26 height 26
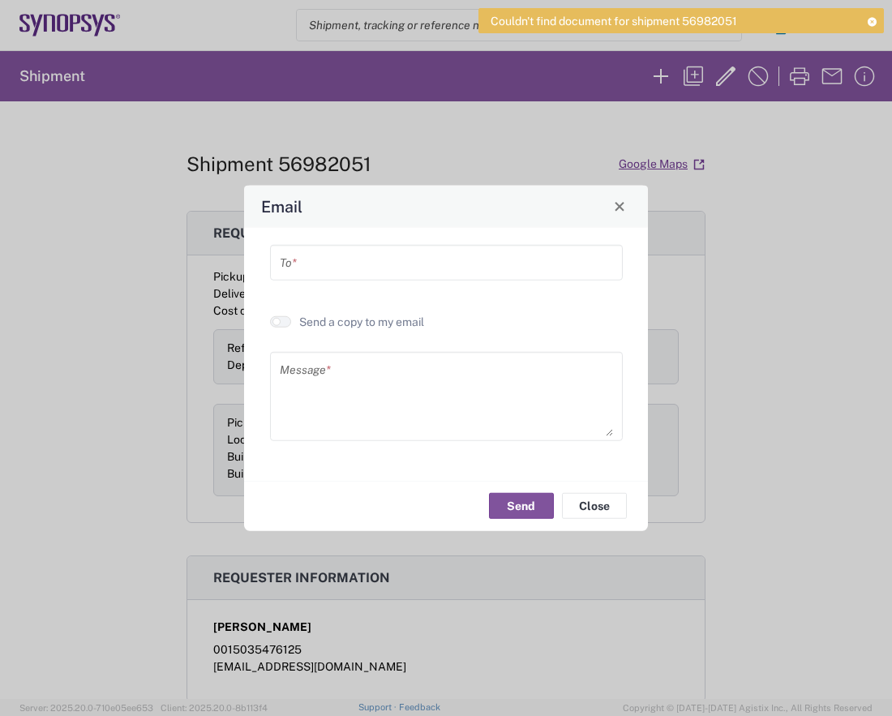
drag, startPoint x: 623, startPoint y: 211, endPoint x: 628, endPoint y: 197, distance: 14.9
click at [623, 210] on span "Close" at bounding box center [619, 206] width 11 height 11
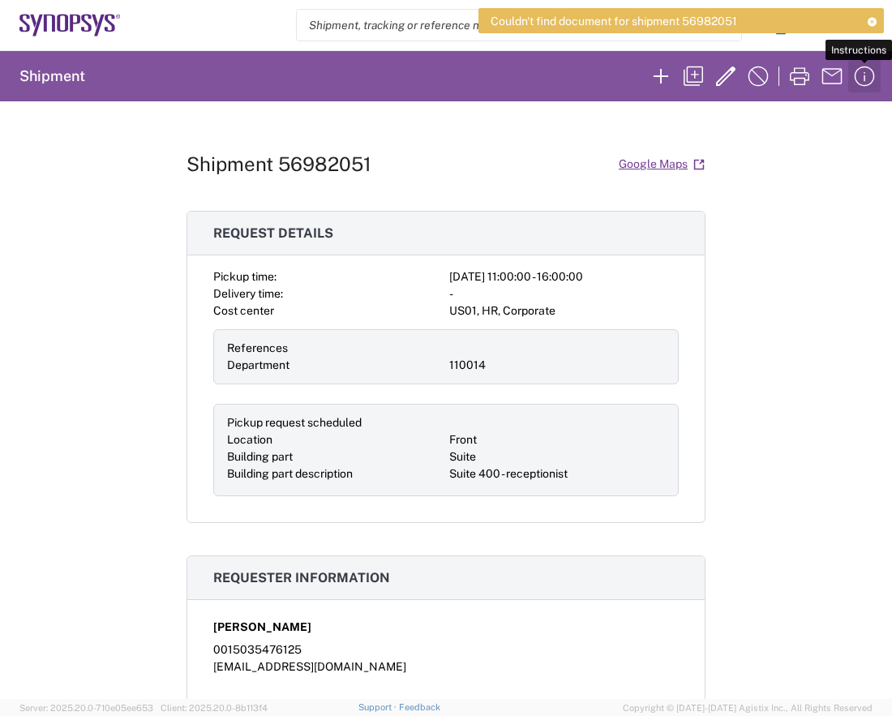
click at [871, 74] on icon "button" at bounding box center [864, 76] width 26 height 26
click at [867, 19] on icon at bounding box center [871, 21] width 11 height 9
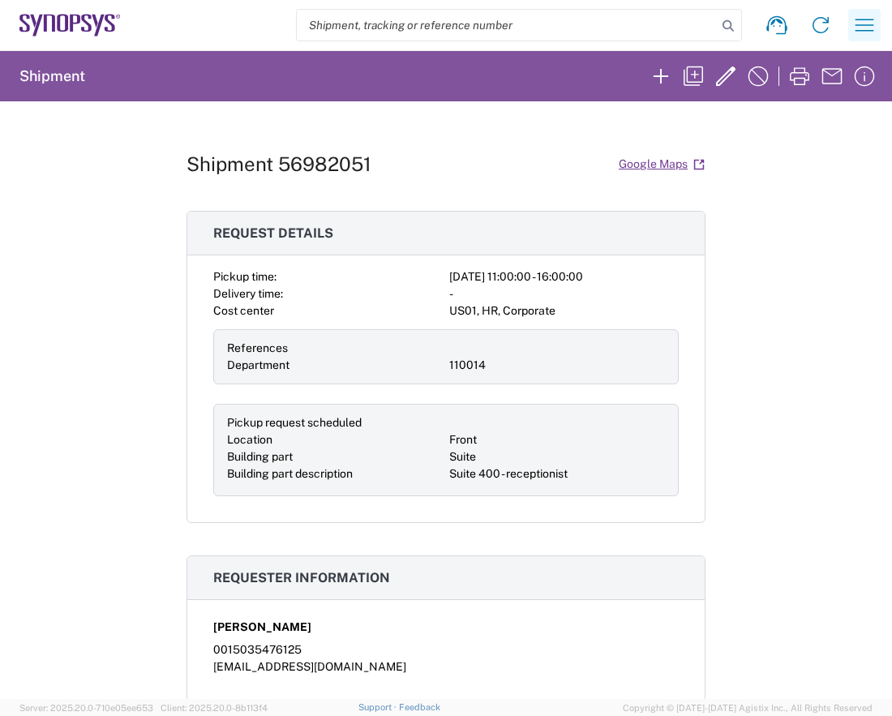
click at [872, 22] on icon "button" at bounding box center [864, 25] width 26 height 26
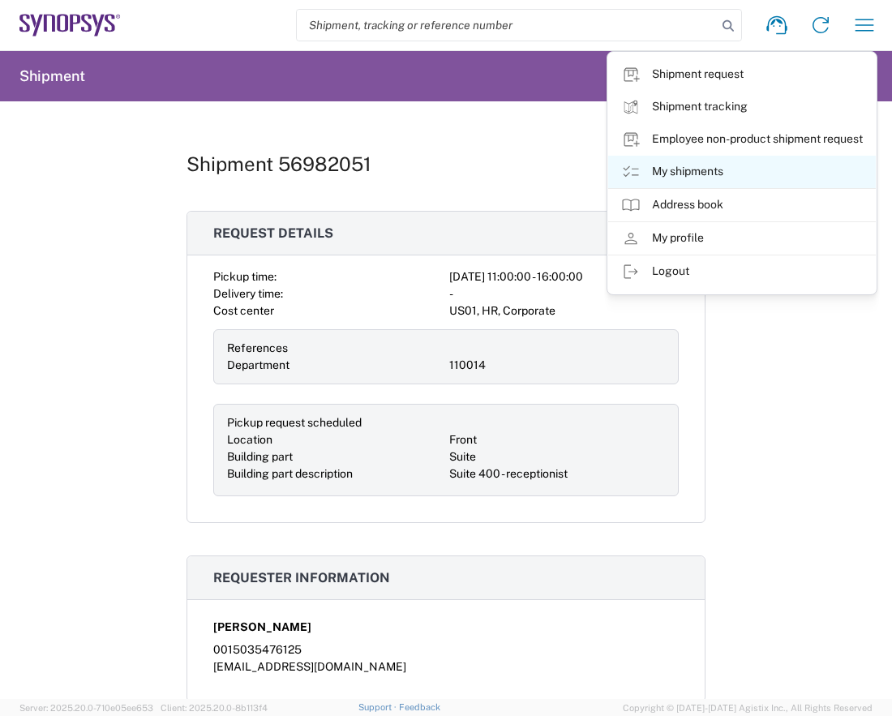
click at [696, 169] on link "My shipments" at bounding box center [742, 172] width 268 height 32
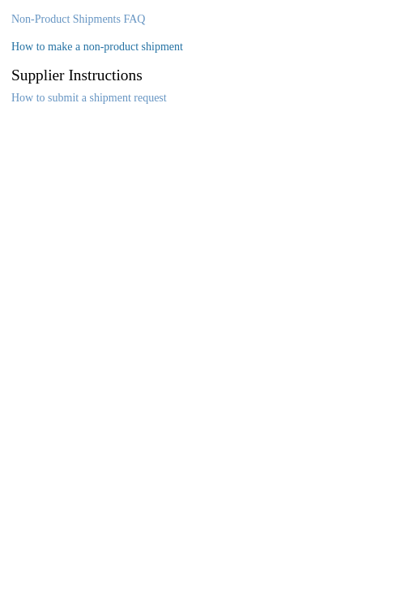
click at [116, 47] on link "How to make a non-product shipment" at bounding box center [97, 47] width 172 height 12
